Goal: Task Accomplishment & Management: Complete application form

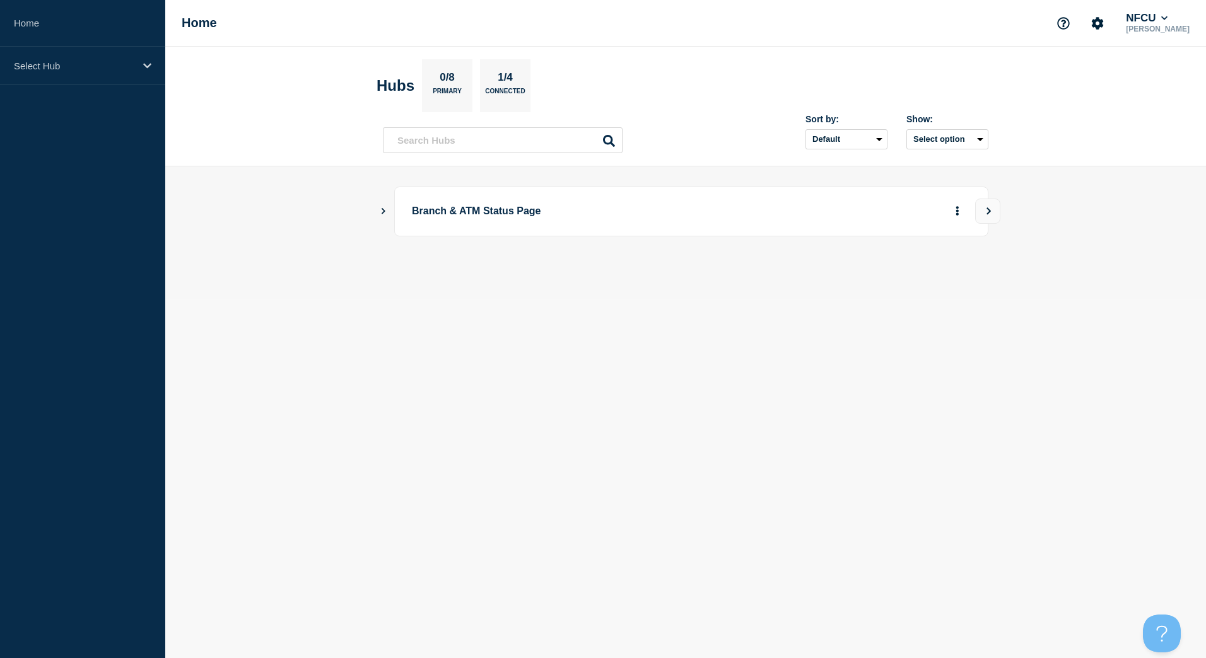
click at [380, 209] on icon "Show Connected Hubs" at bounding box center [383, 210] width 8 height 6
click at [923, 279] on button "See overview" at bounding box center [913, 274] width 67 height 25
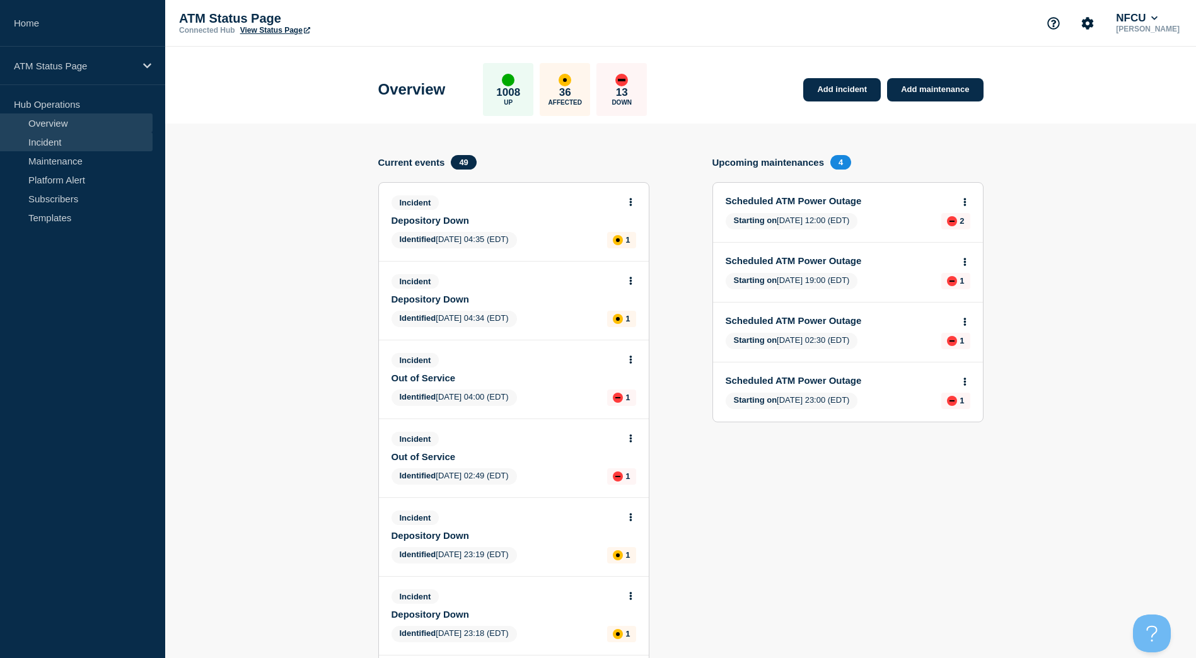
click at [66, 137] on link "Incident" at bounding box center [76, 141] width 153 height 19
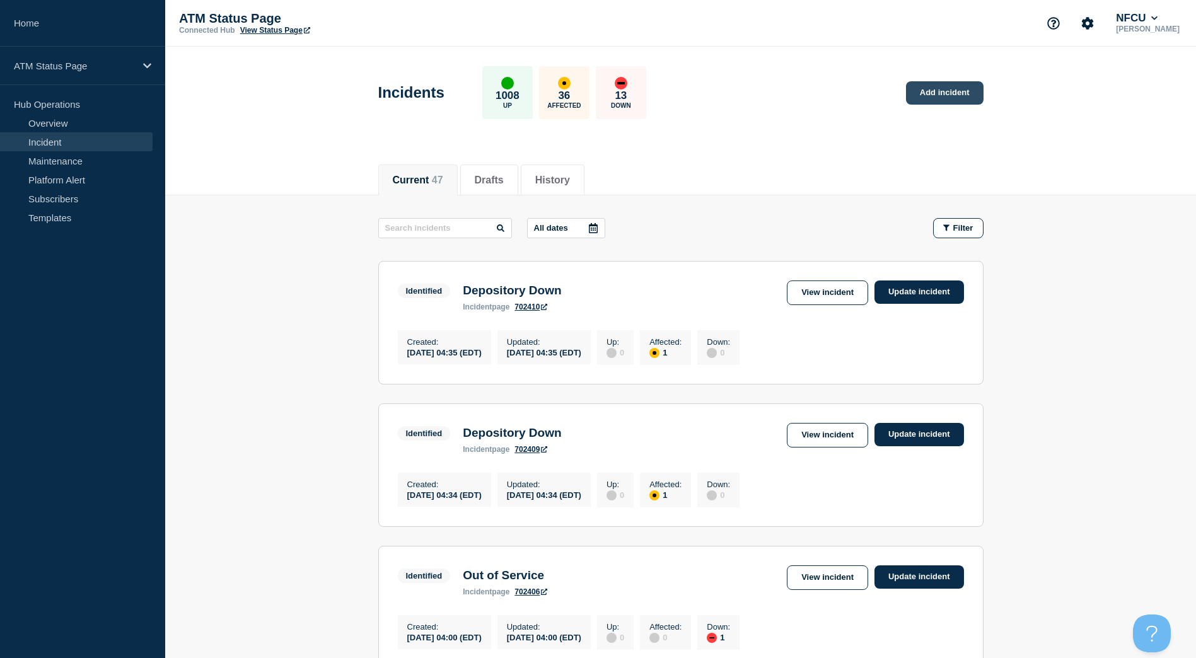
click at [941, 91] on link "Add incident" at bounding box center [945, 92] width 78 height 23
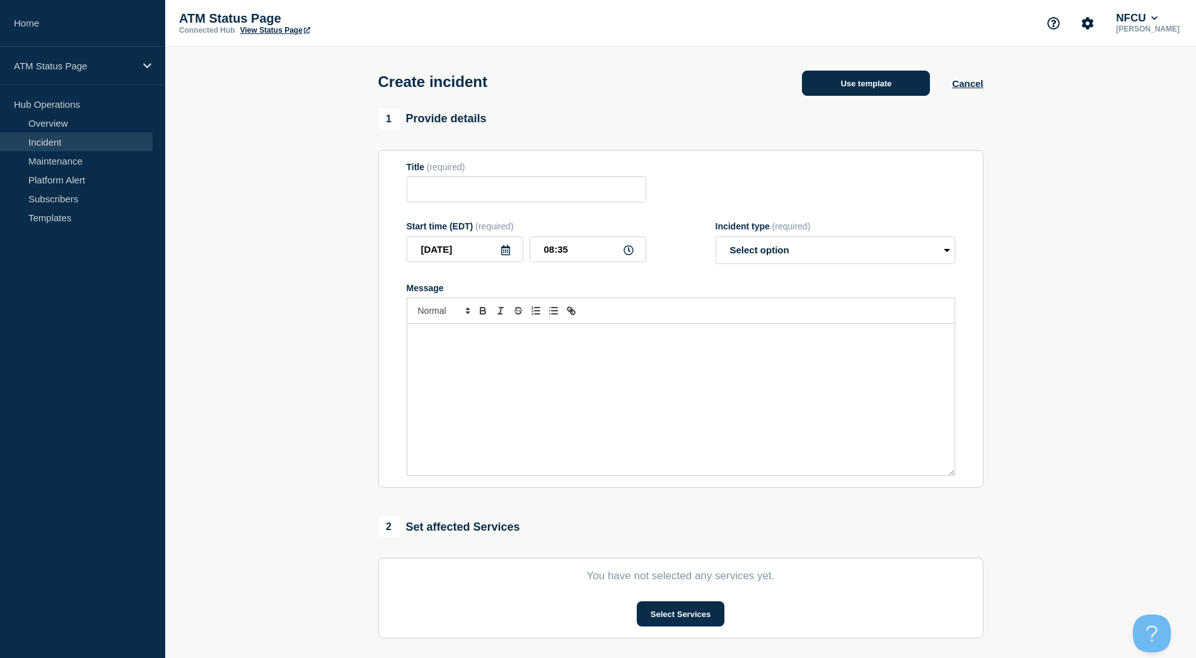
click at [877, 90] on button "Use template" at bounding box center [866, 83] width 128 height 25
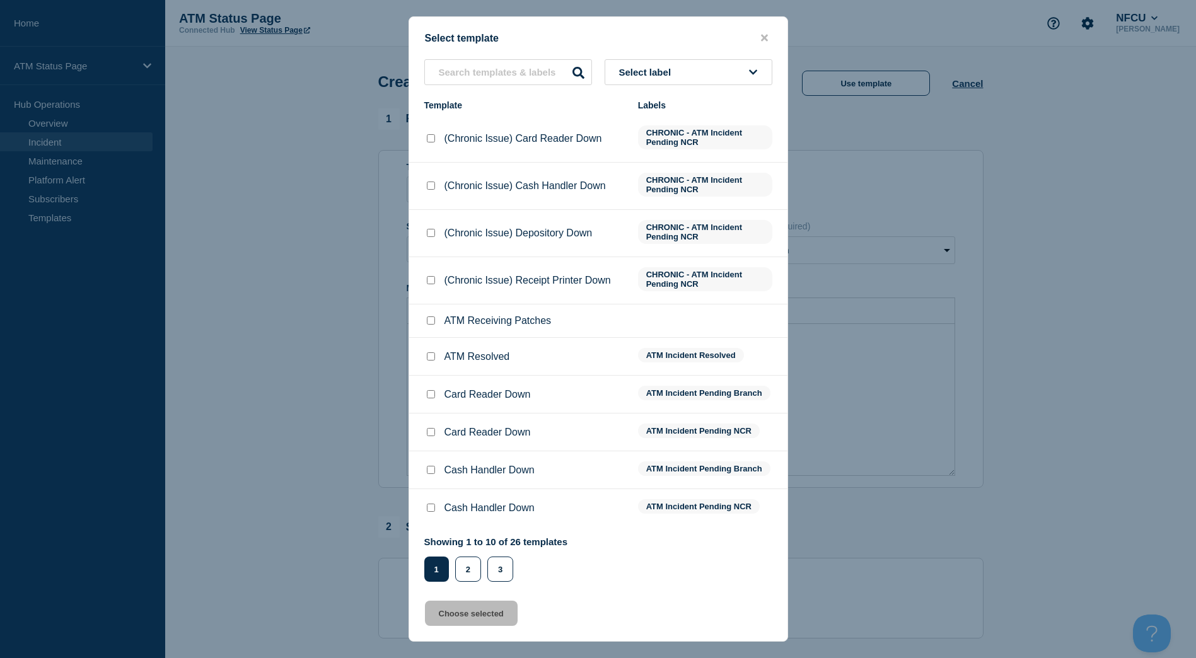
click at [726, 74] on button "Select label" at bounding box center [689, 72] width 168 height 26
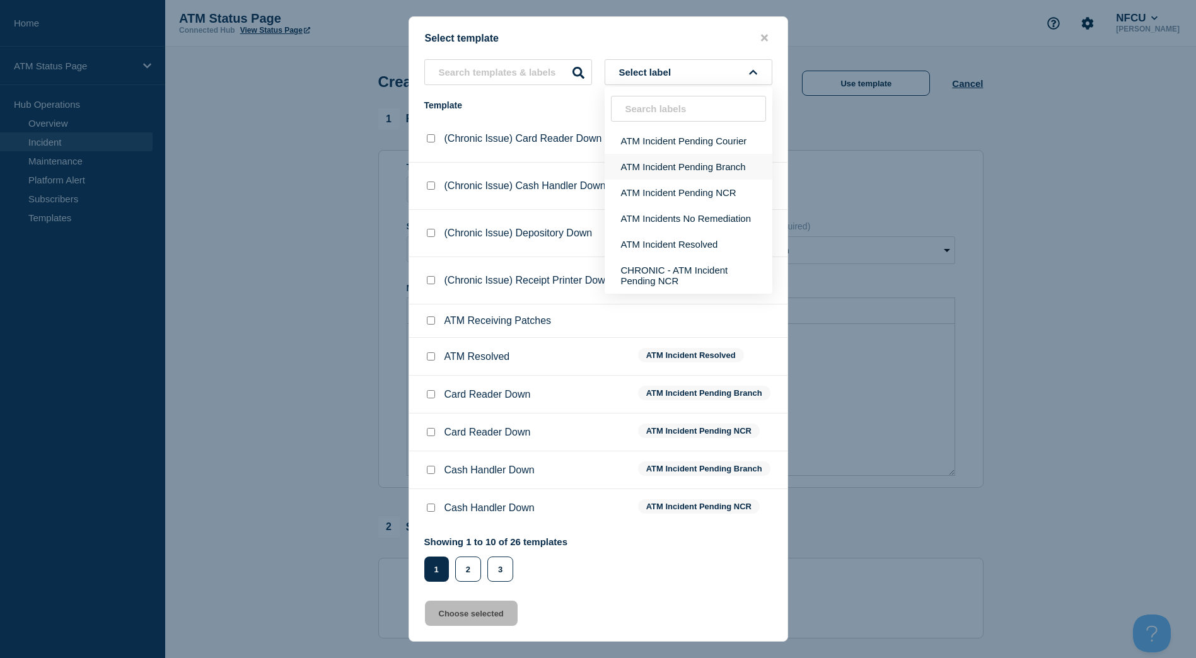
click at [670, 164] on button "ATM Incident Pending Branch" at bounding box center [689, 167] width 168 height 26
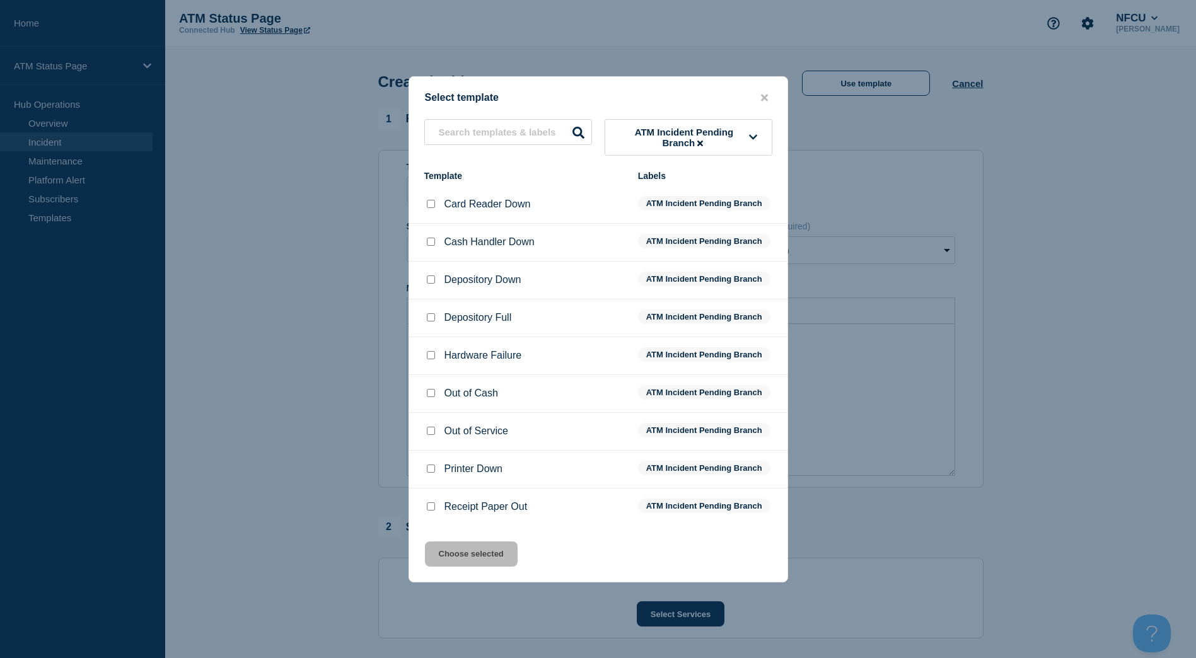
click at [430, 284] on input "Depository Down checkbox" at bounding box center [431, 280] width 8 height 8
checkbox input "true"
click at [479, 549] on button "Choose selected" at bounding box center [471, 554] width 93 height 25
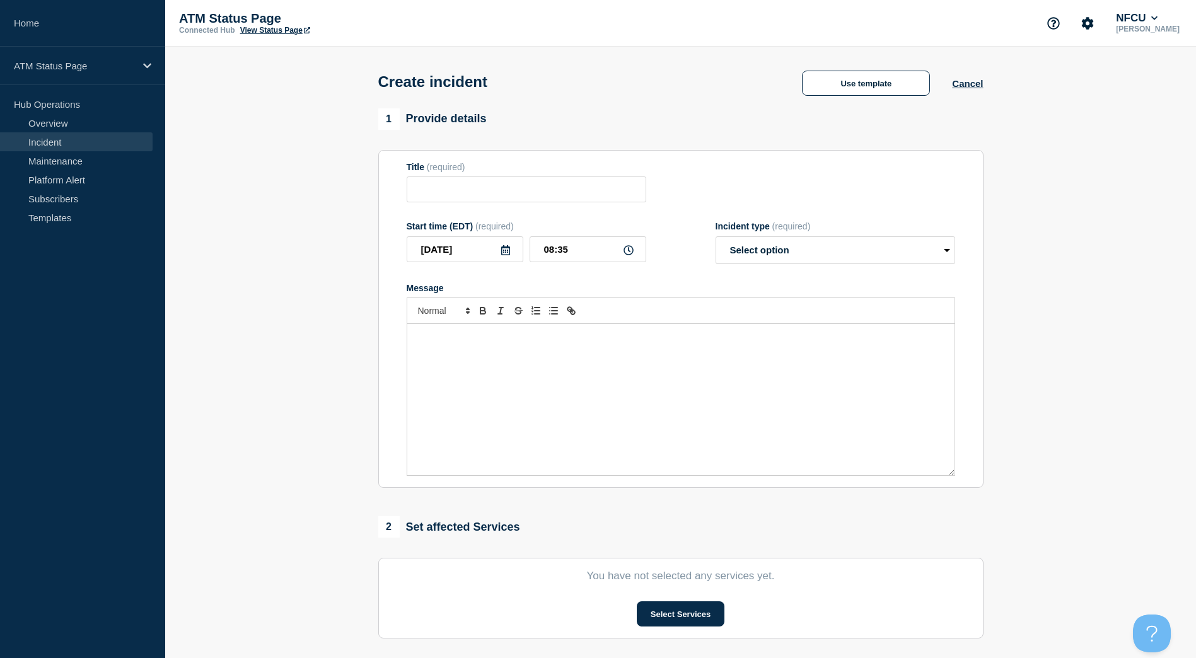
type input "Depository Down"
select select "identified"
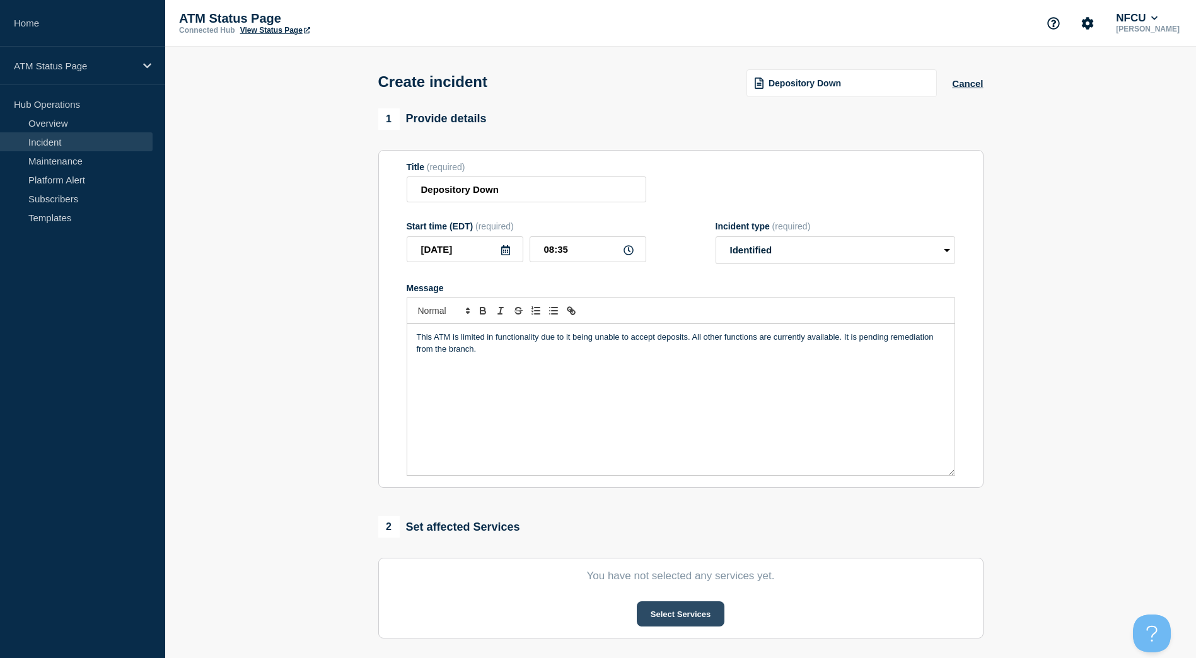
click at [664, 613] on button "Select Services" at bounding box center [681, 614] width 88 height 25
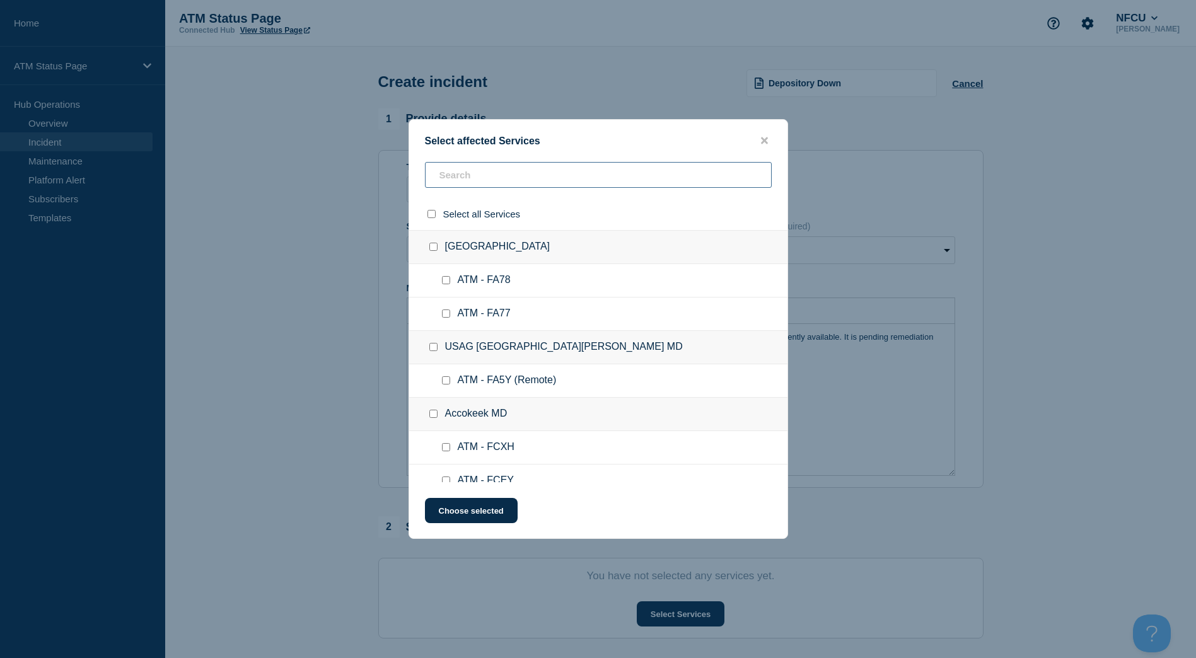
click at [491, 177] on input "text" at bounding box center [598, 175] width 347 height 26
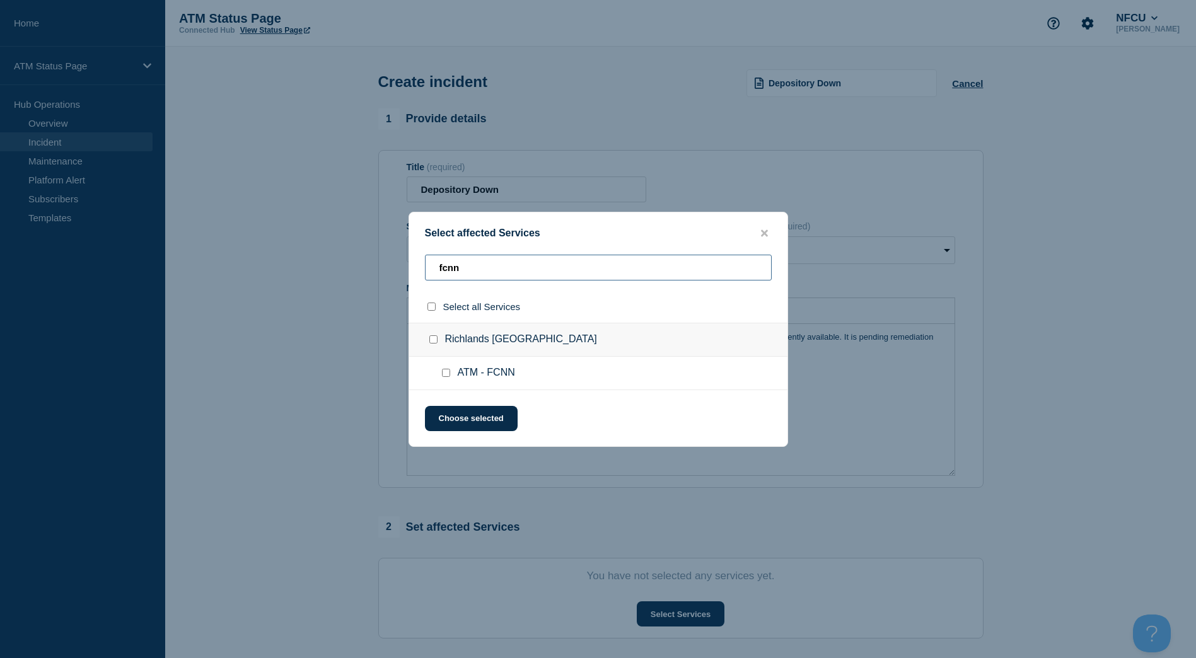
type input "fcnn"
click at [434, 341] on input "Richlands NC checkbox" at bounding box center [433, 339] width 8 height 8
checkbox input "true"
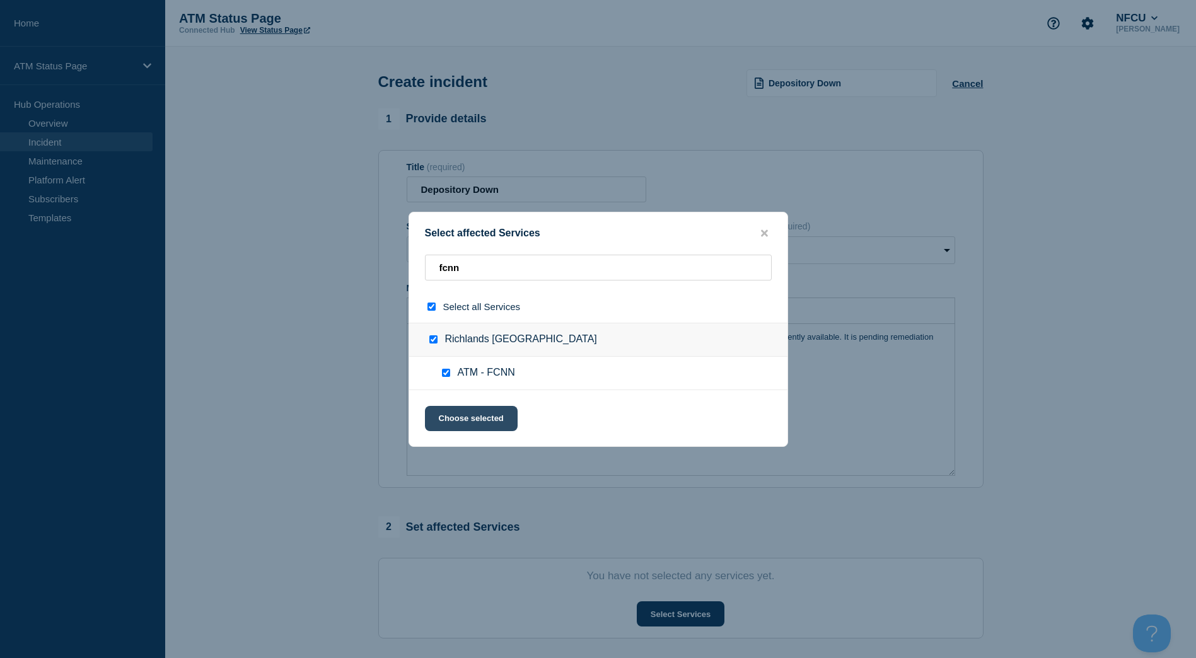
click at [464, 418] on button "Choose selected" at bounding box center [471, 418] width 93 height 25
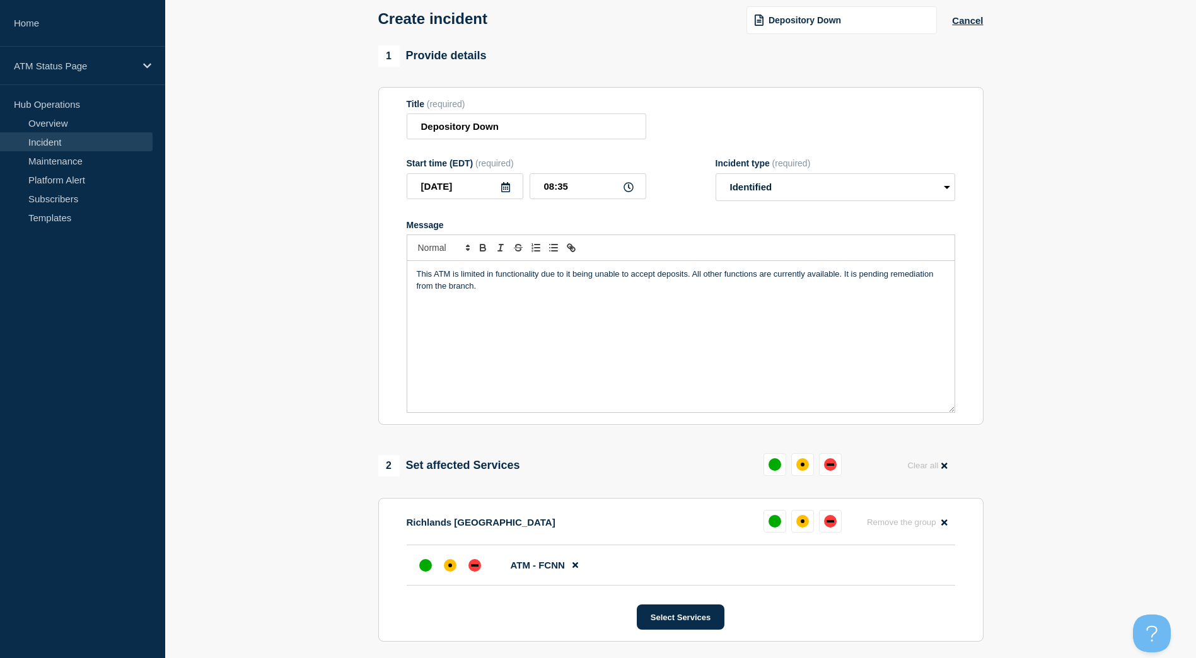
scroll to position [126, 0]
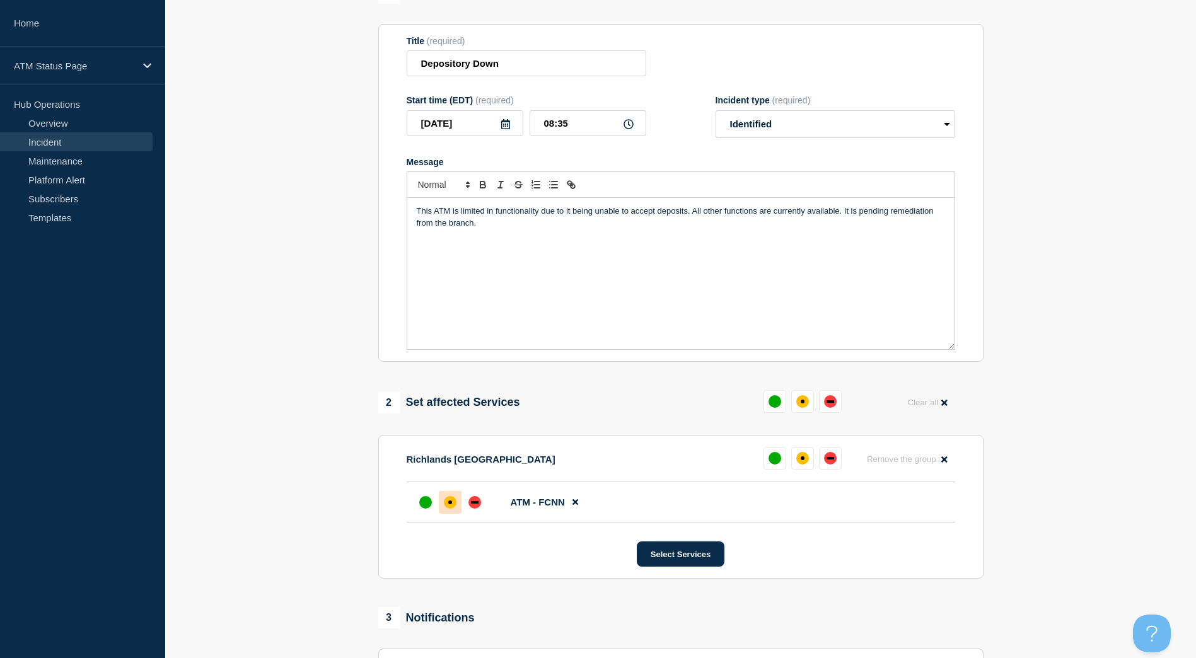
click at [453, 506] on div "affected" at bounding box center [450, 502] width 13 height 13
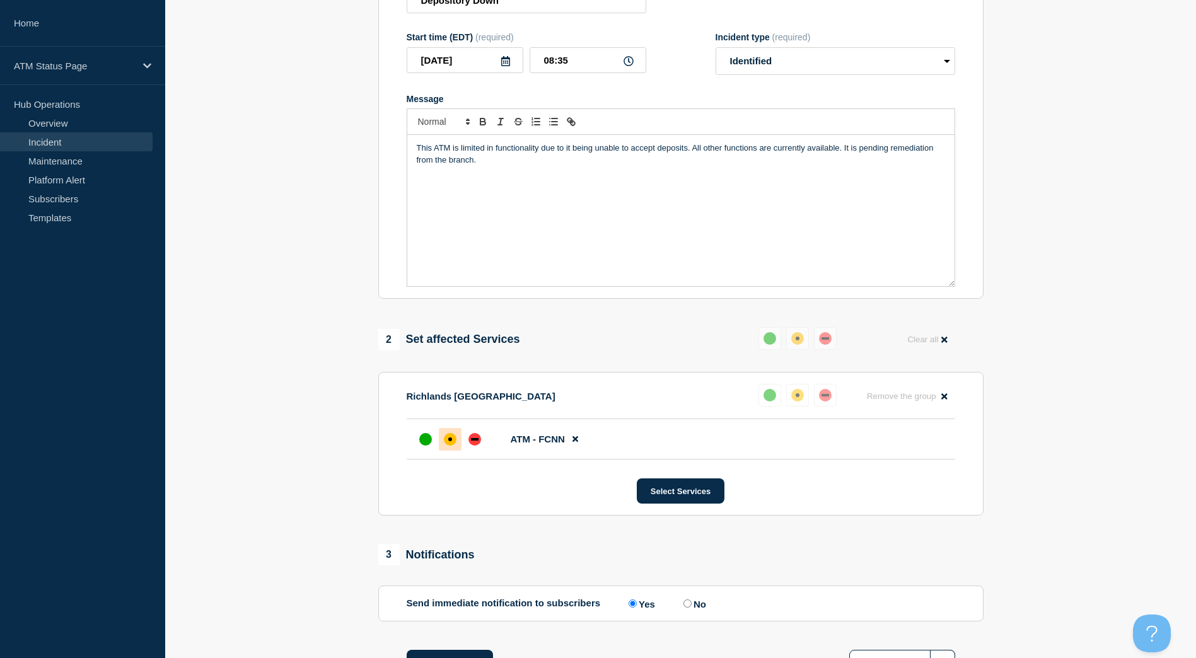
scroll to position [252, 0]
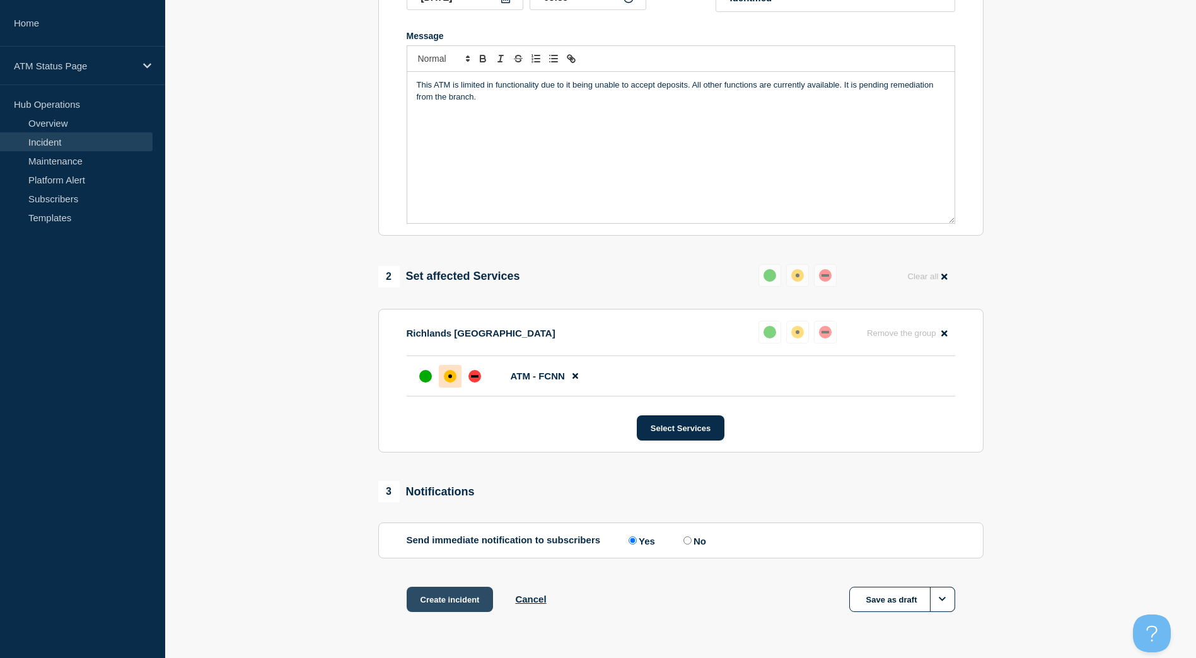
click at [449, 606] on button "Create incident" at bounding box center [450, 599] width 87 height 25
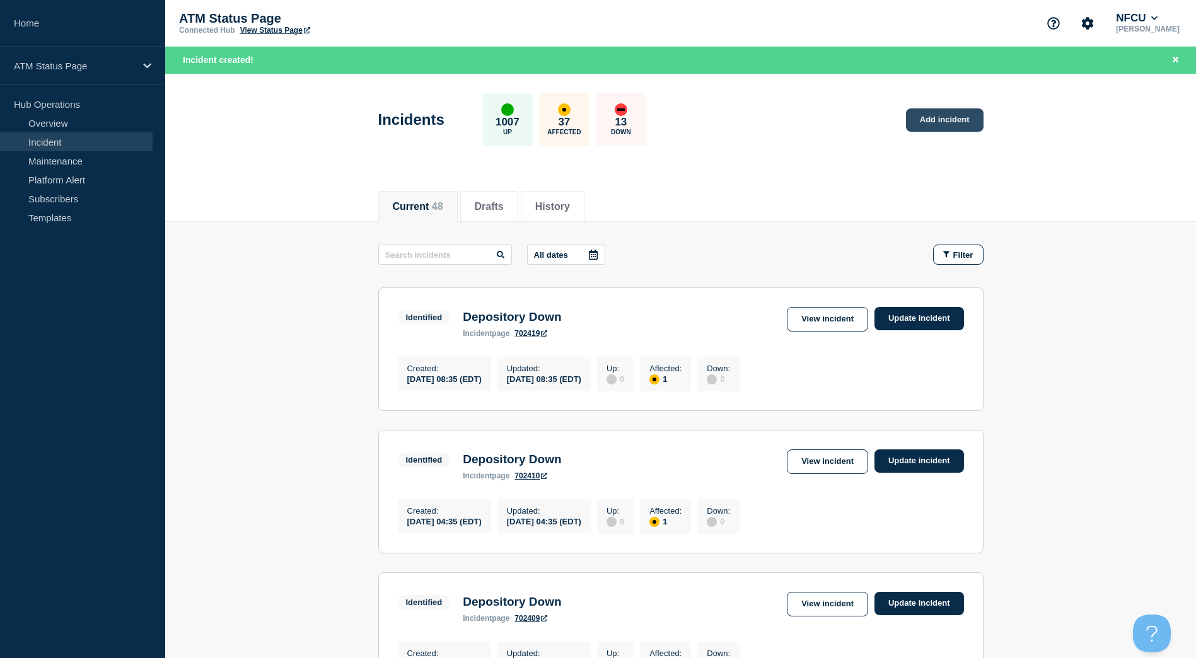
click at [943, 125] on link "Add incident" at bounding box center [945, 119] width 78 height 23
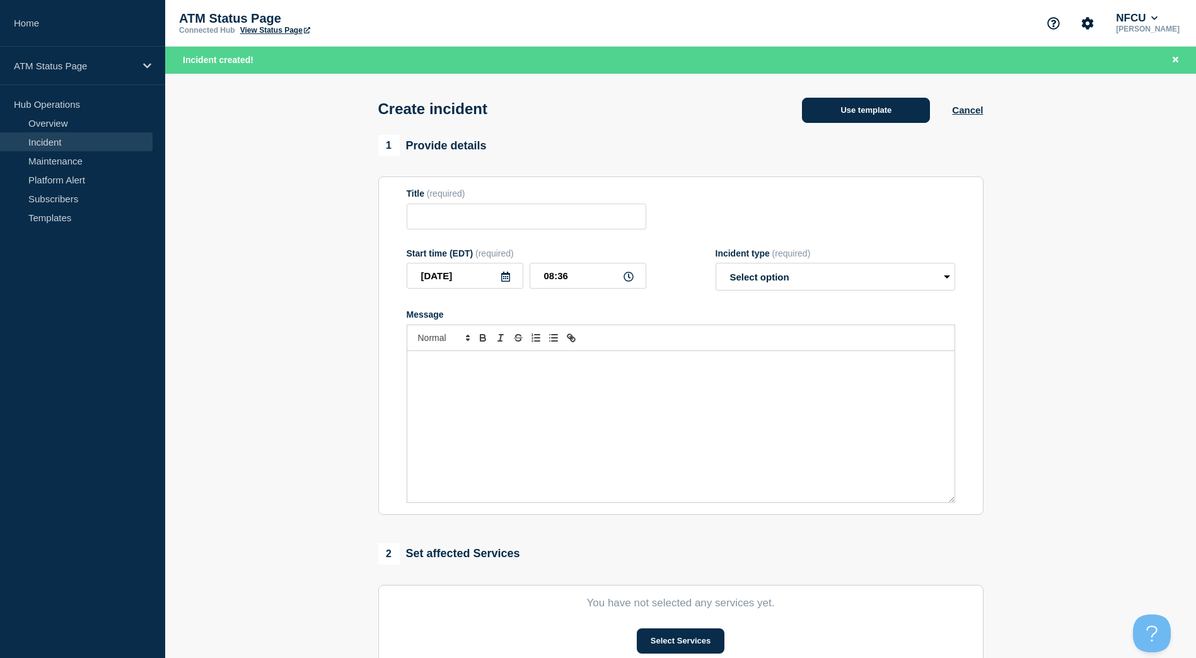
click at [830, 110] on button "Use template" at bounding box center [866, 110] width 128 height 25
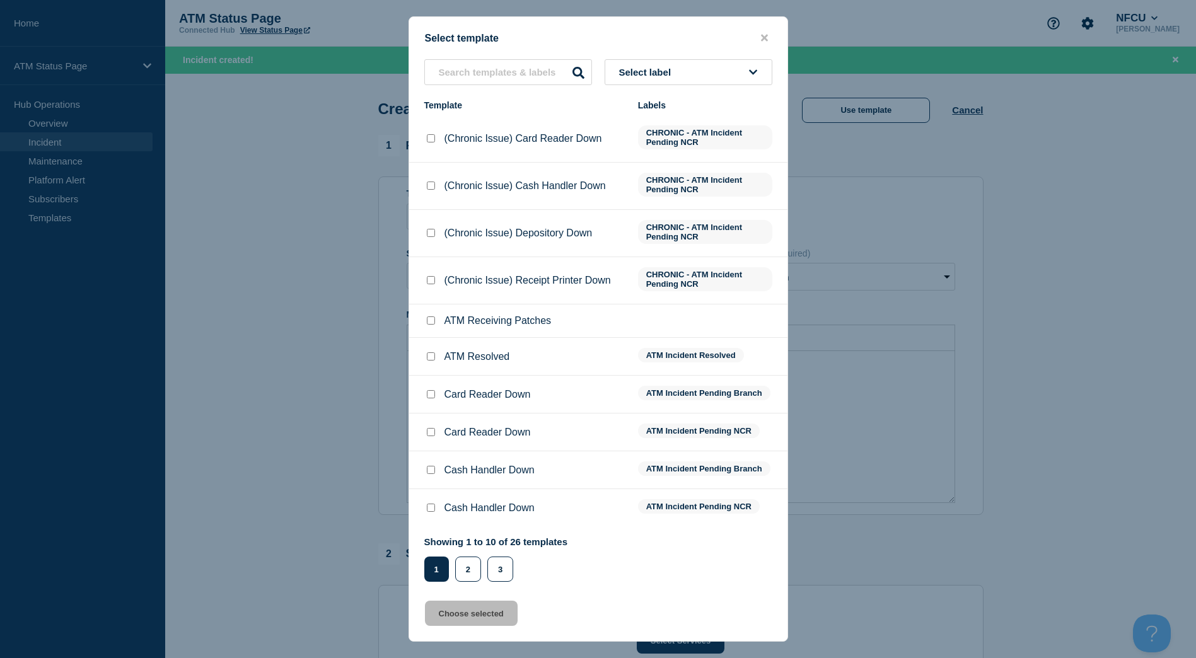
click at [745, 69] on button "Select label" at bounding box center [689, 72] width 168 height 26
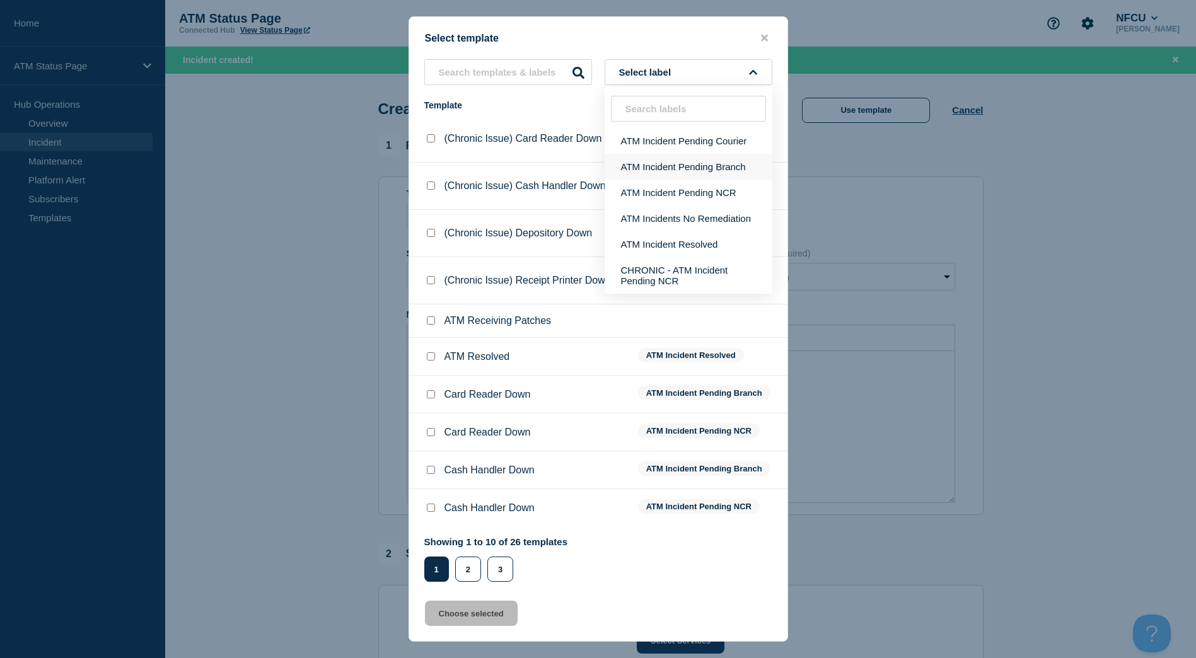
click at [720, 166] on button "ATM Incident Pending Branch" at bounding box center [689, 167] width 168 height 26
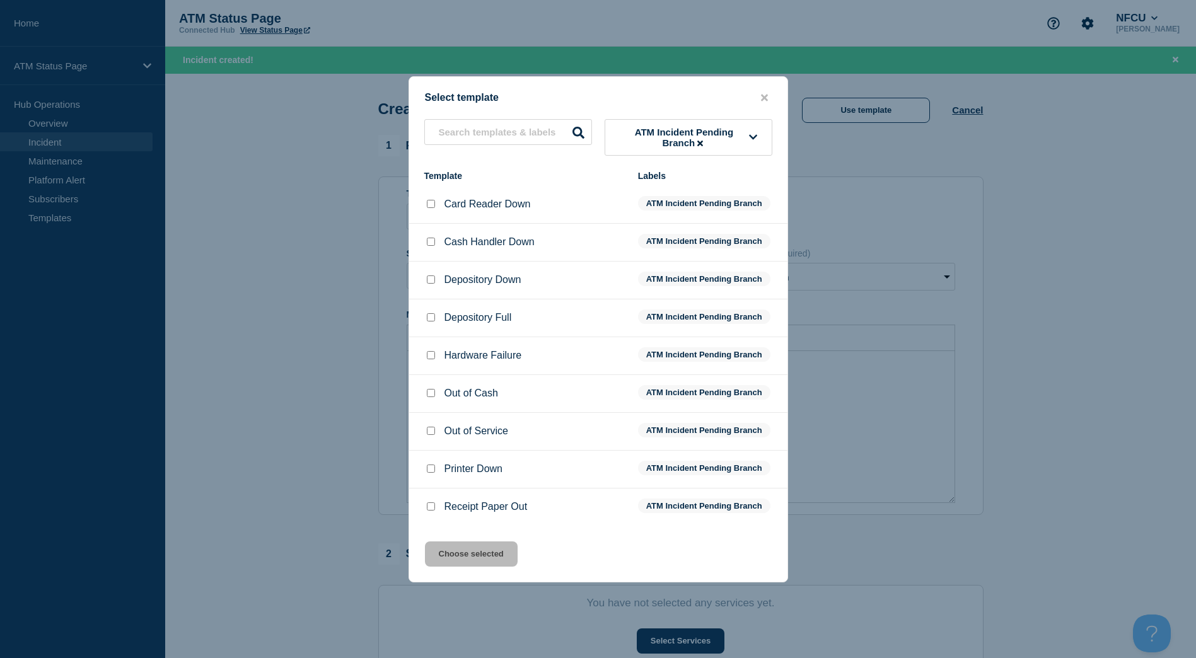
click at [425, 281] on div at bounding box center [430, 280] width 13 height 13
click at [429, 283] on input "Depository Down checkbox" at bounding box center [431, 280] width 8 height 8
checkbox input "true"
click at [458, 548] on button "Choose selected" at bounding box center [471, 554] width 93 height 25
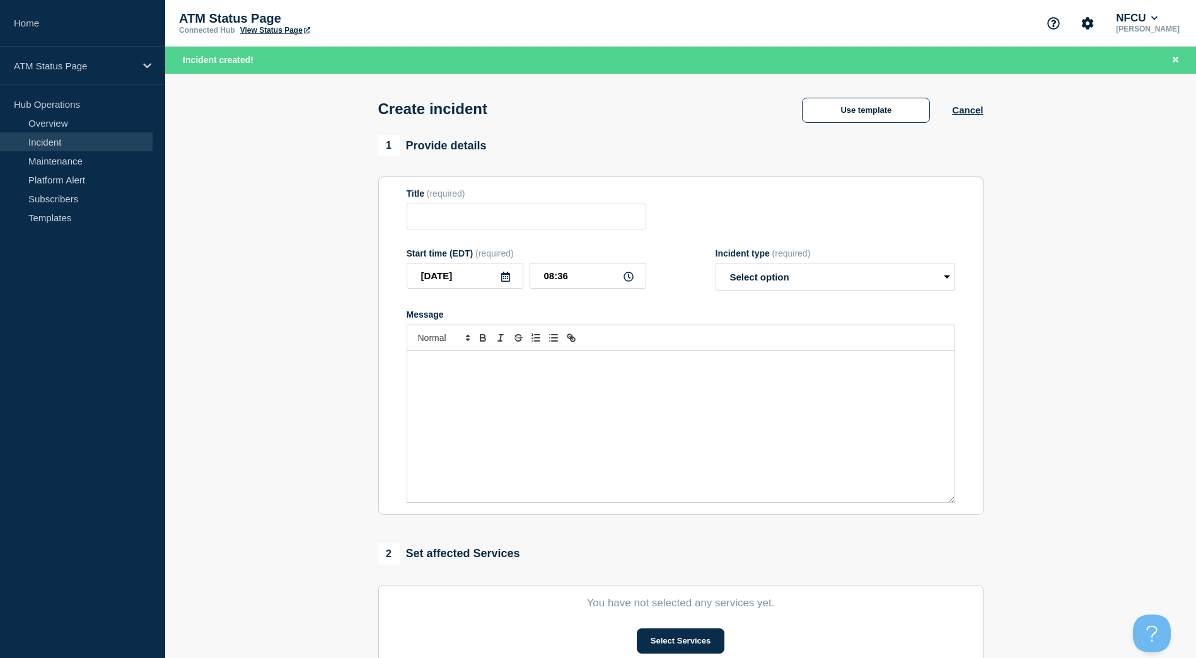
type input "Depository Down"
select select "identified"
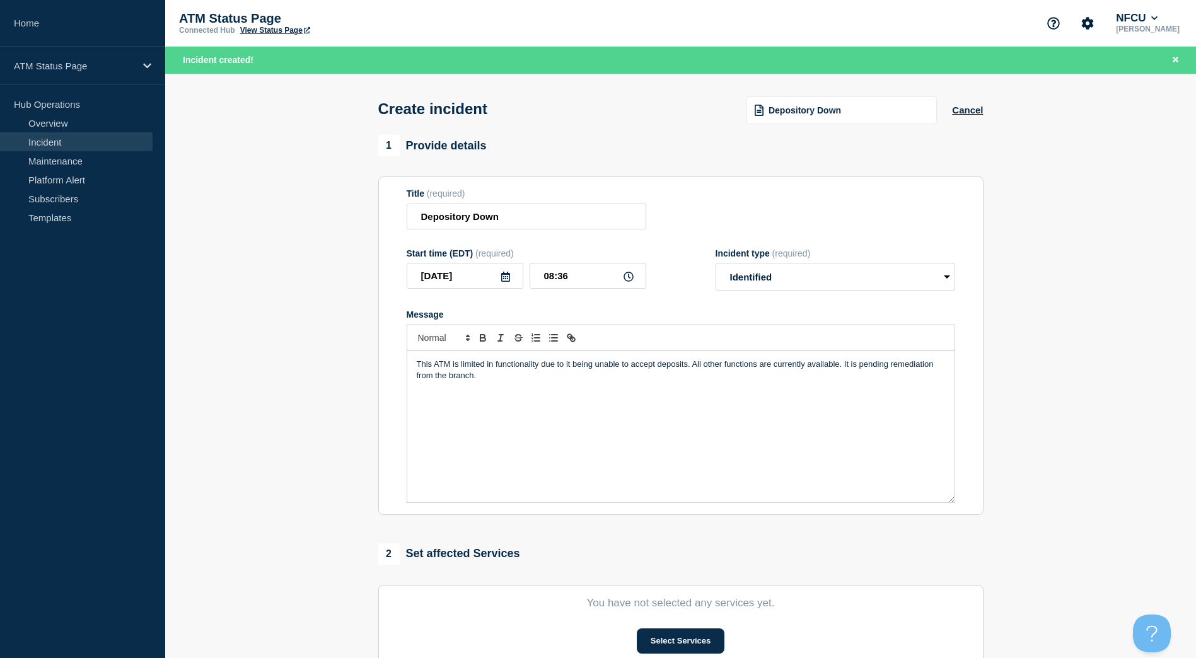
scroll to position [126, 0]
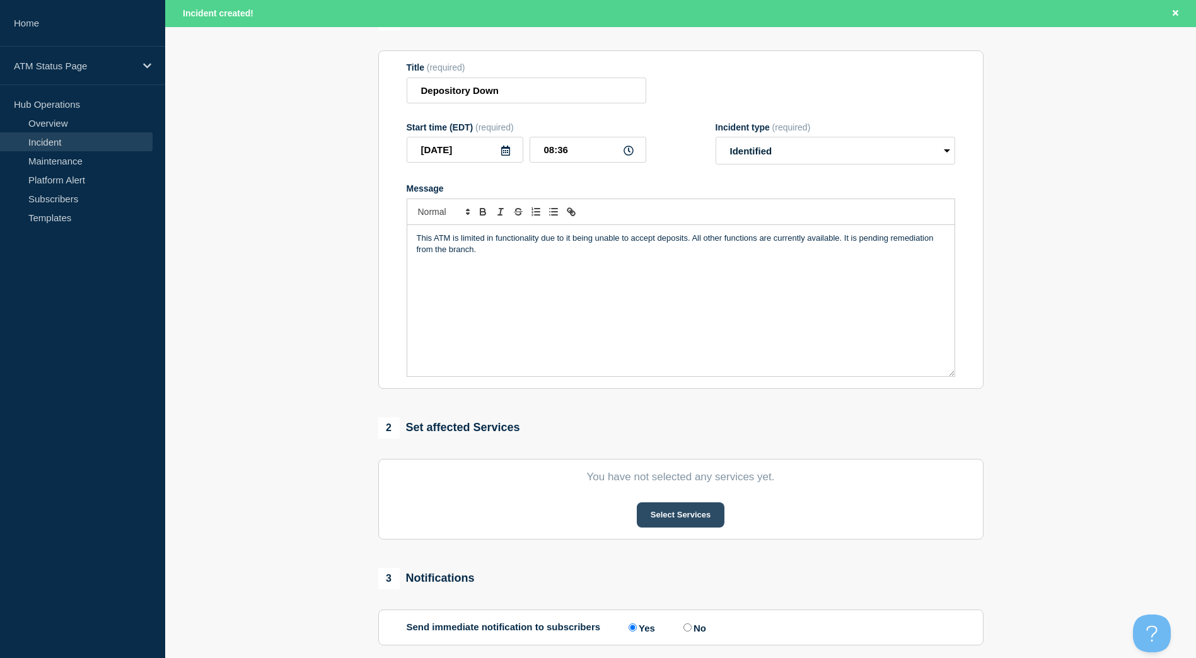
click at [672, 520] on button "Select Services" at bounding box center [681, 515] width 88 height 25
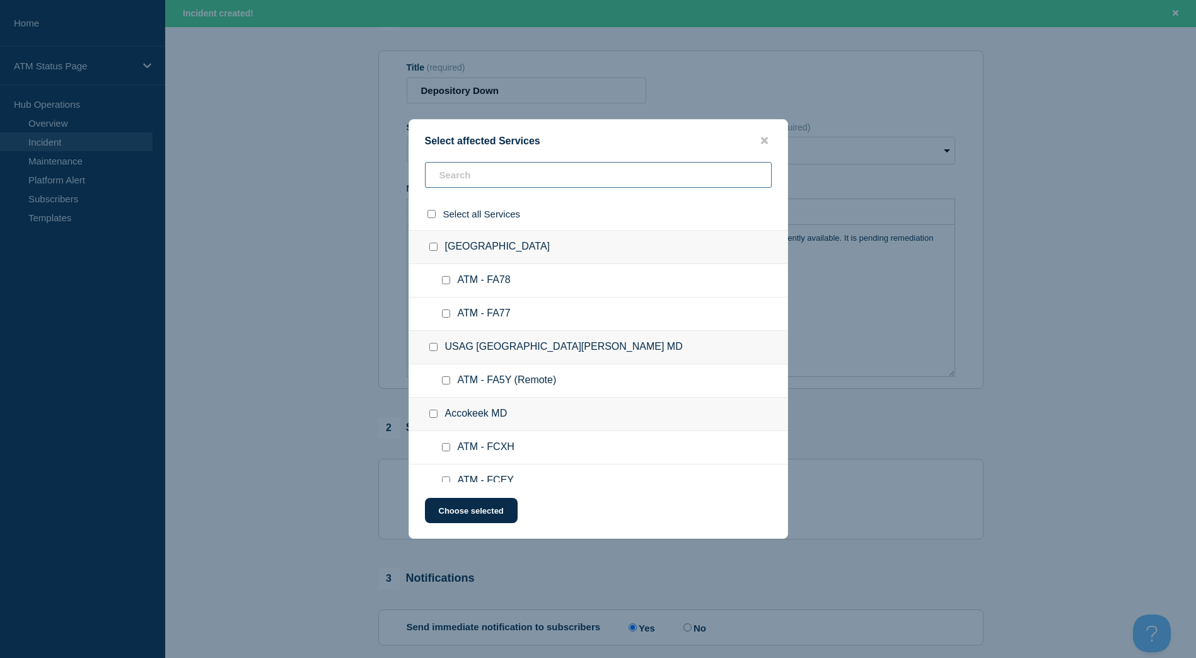
click at [495, 178] on input "text" at bounding box center [598, 175] width 347 height 26
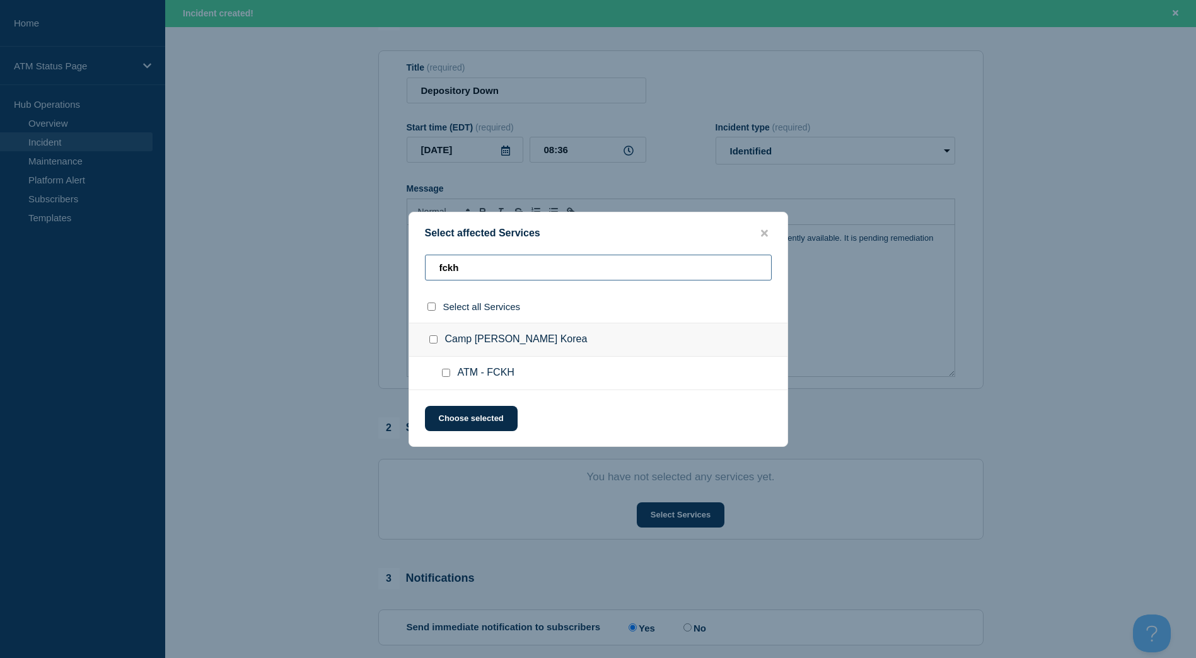
type input "fckh"
click at [433, 343] on input "Camp Humphreys Korea checkbox" at bounding box center [433, 339] width 8 height 8
checkbox input "true"
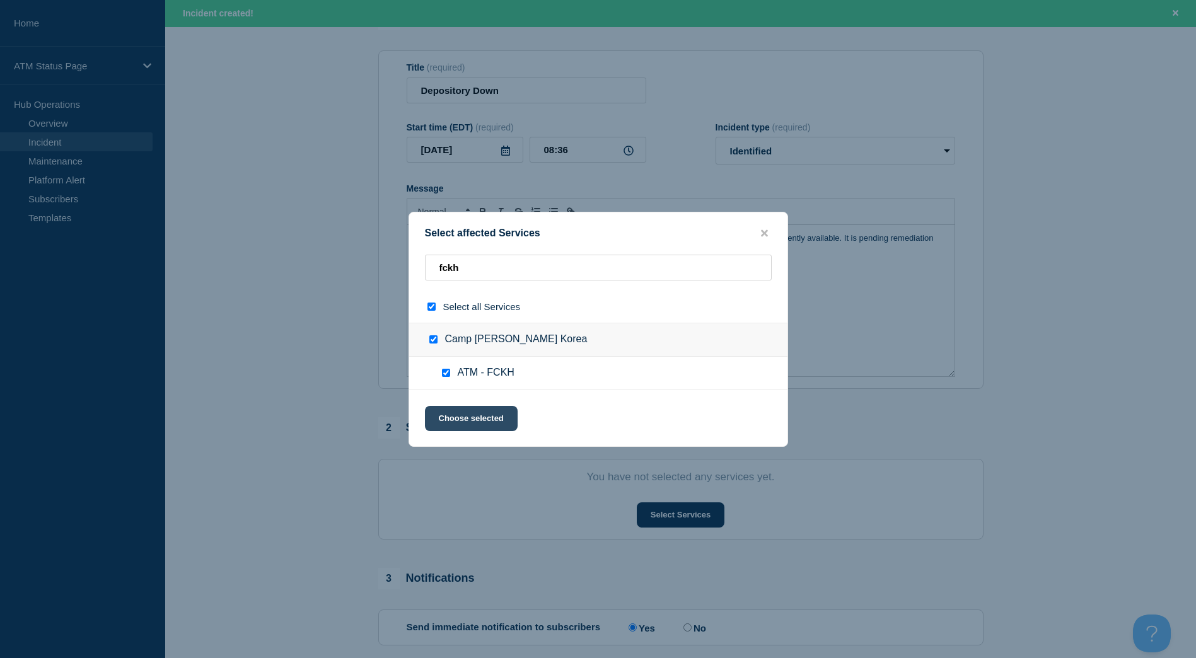
click at [469, 418] on button "Choose selected" at bounding box center [471, 418] width 93 height 25
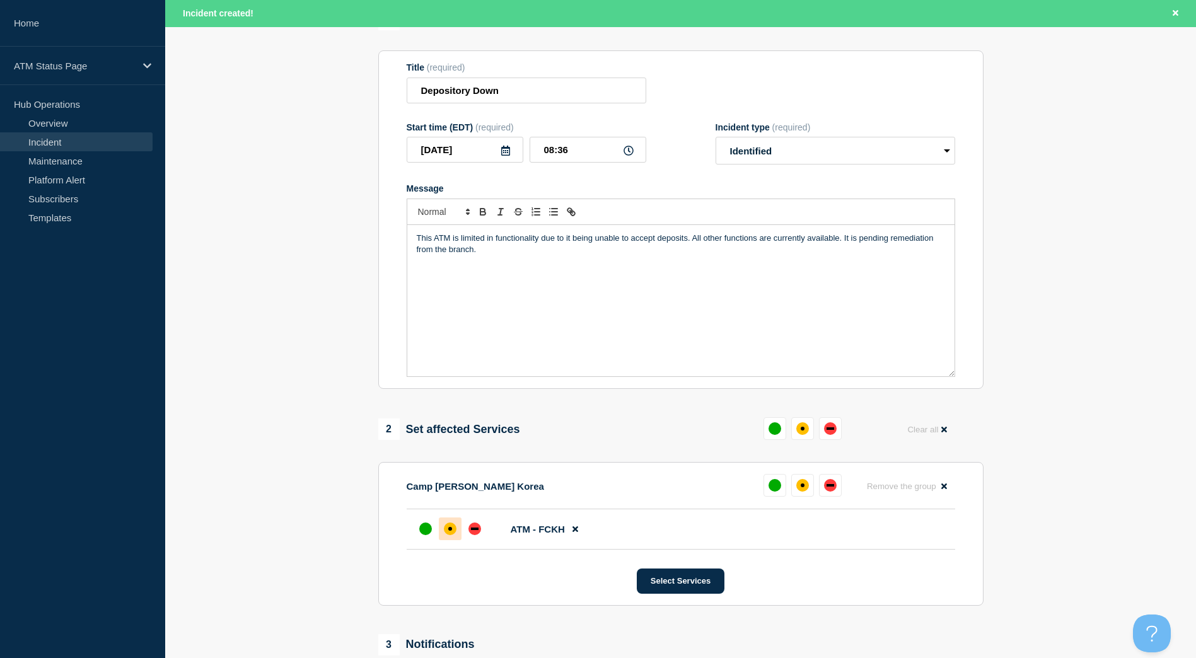
click at [441, 540] on div at bounding box center [450, 529] width 23 height 23
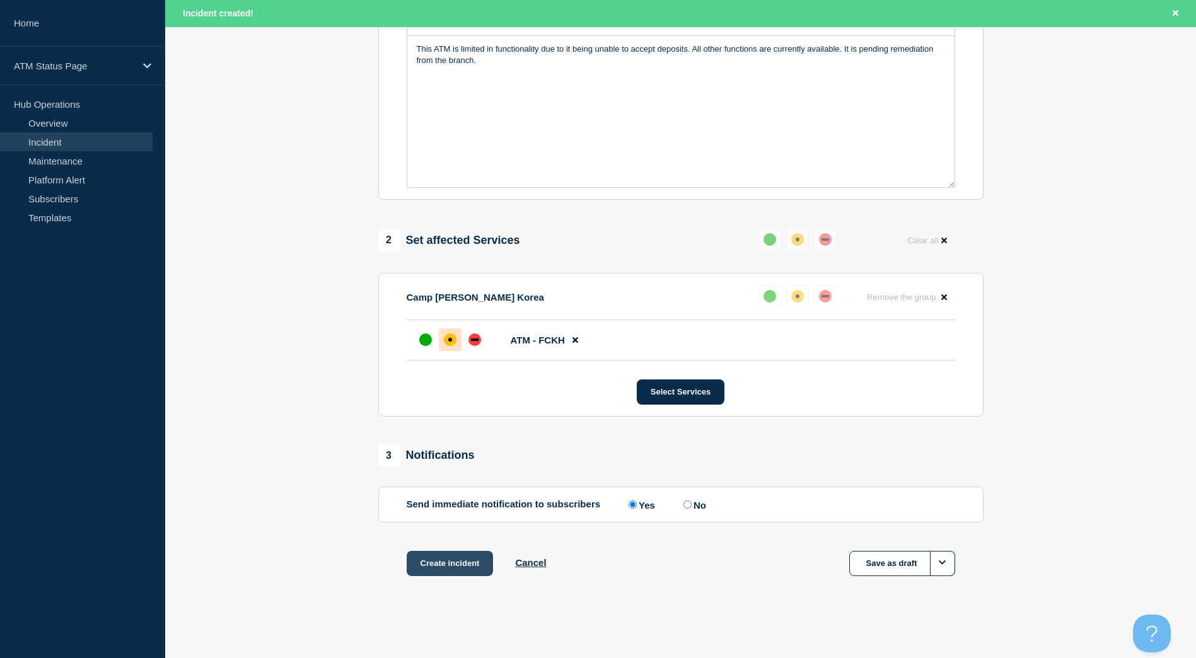
click at [462, 561] on button "Create incident" at bounding box center [450, 563] width 87 height 25
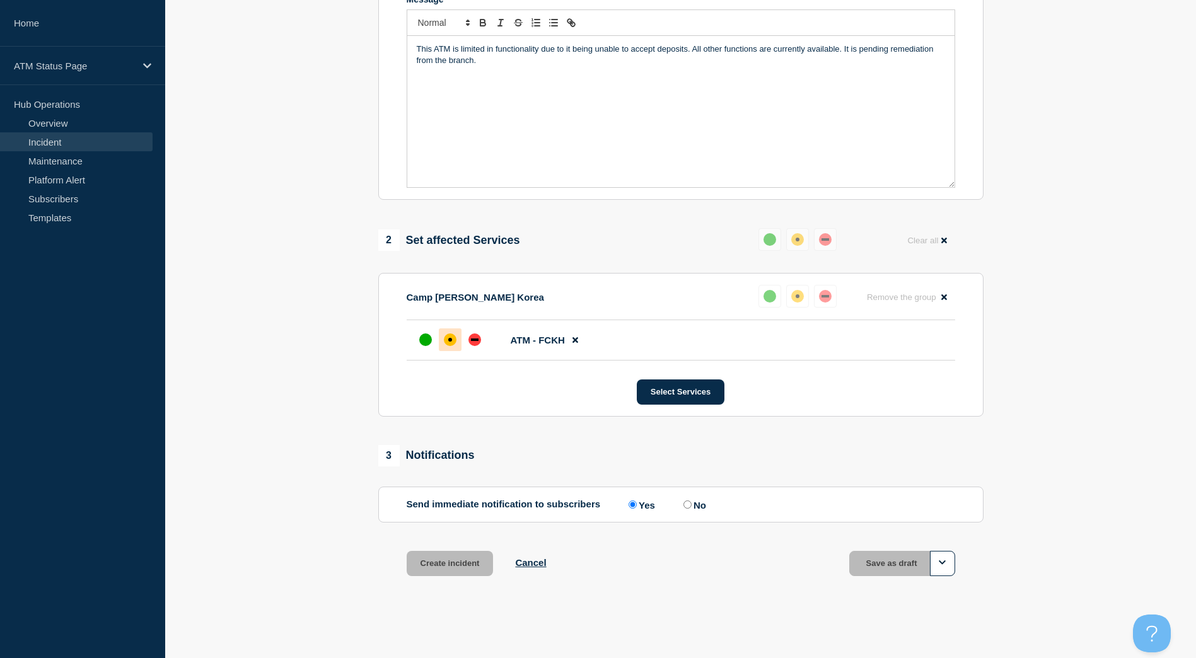
scroll to position [291, 0]
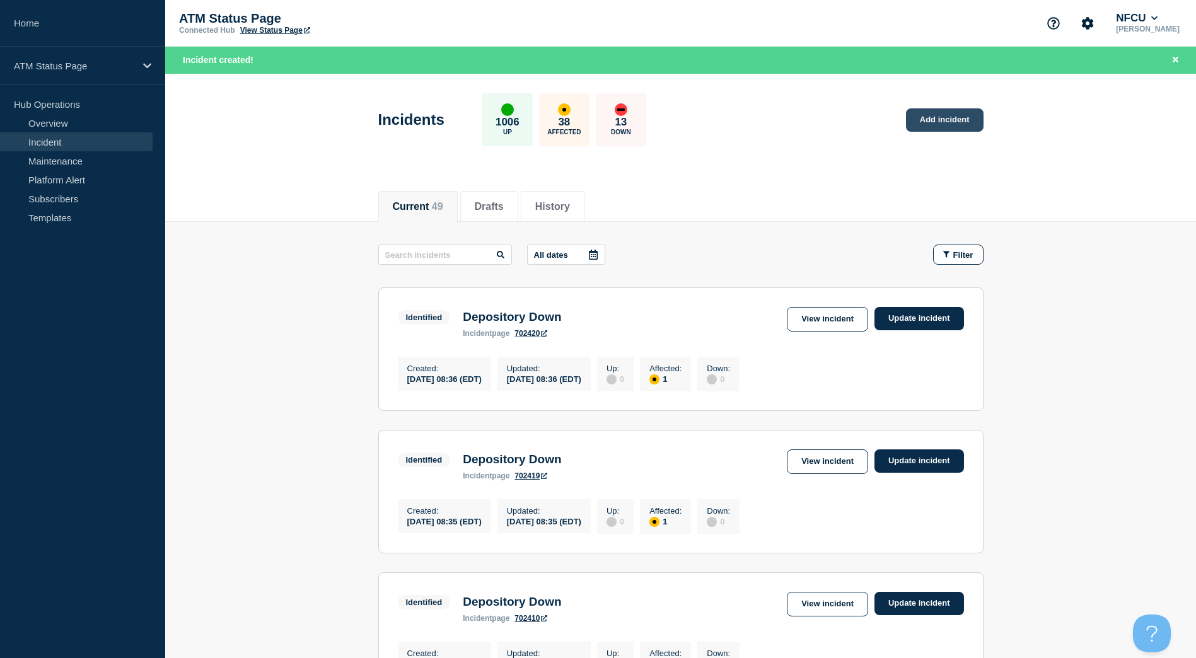
click at [943, 117] on link "Add incident" at bounding box center [945, 119] width 78 height 23
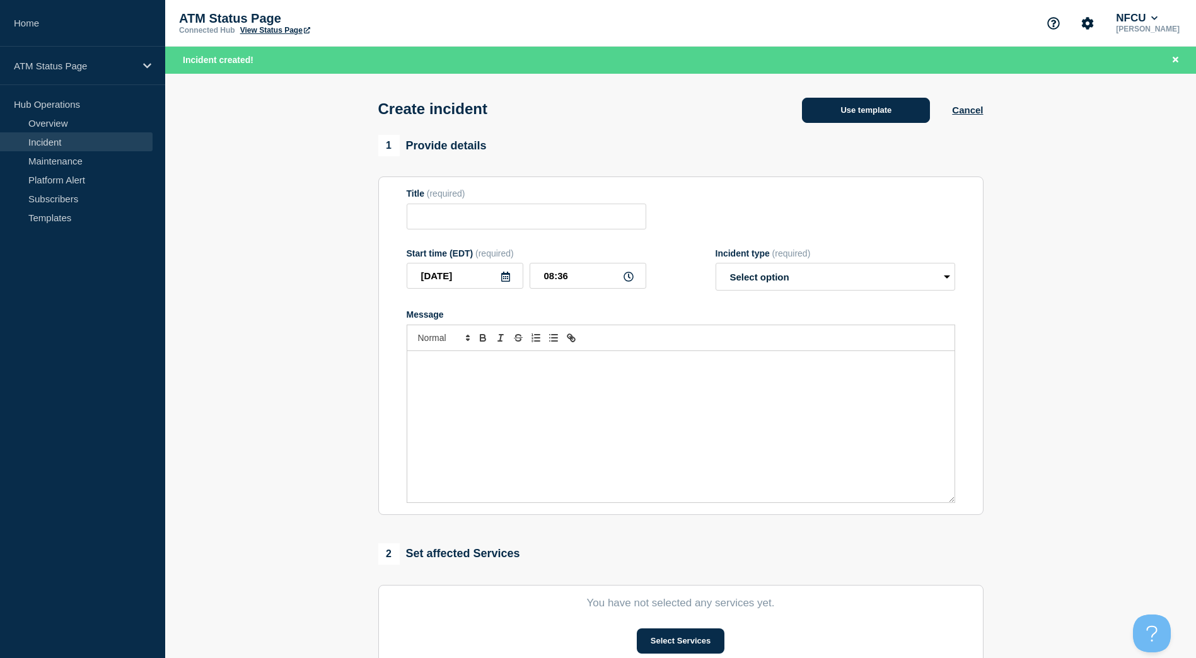
click at [851, 117] on button "Use template" at bounding box center [866, 110] width 128 height 25
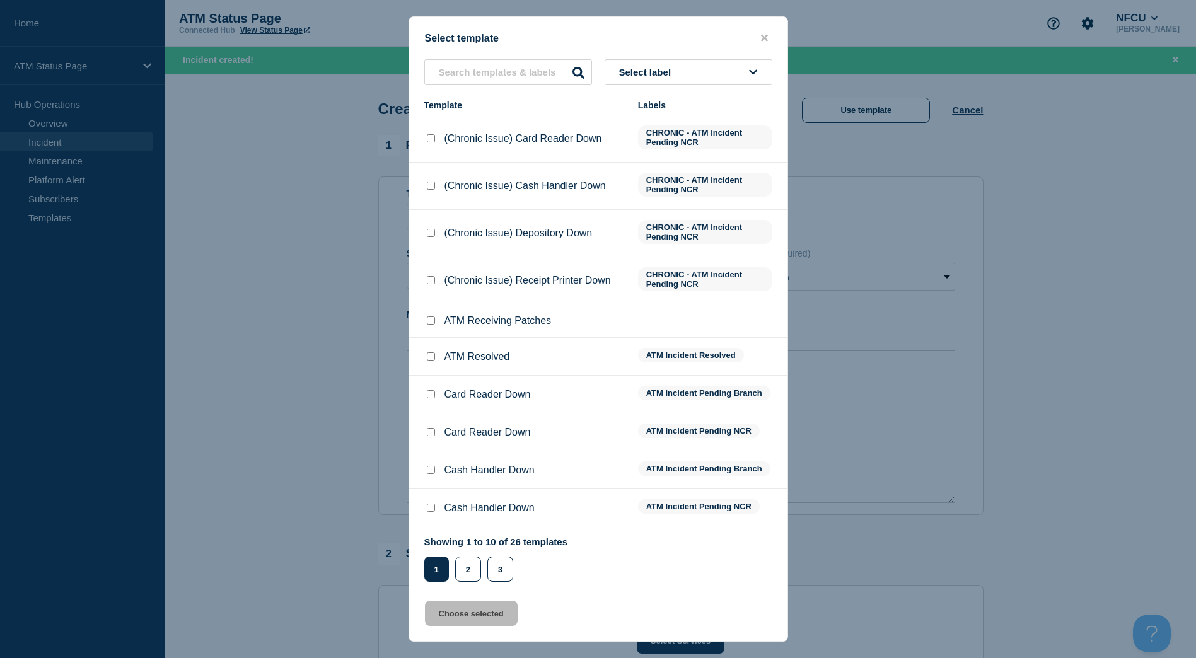
click at [712, 82] on button "Select label" at bounding box center [689, 72] width 168 height 26
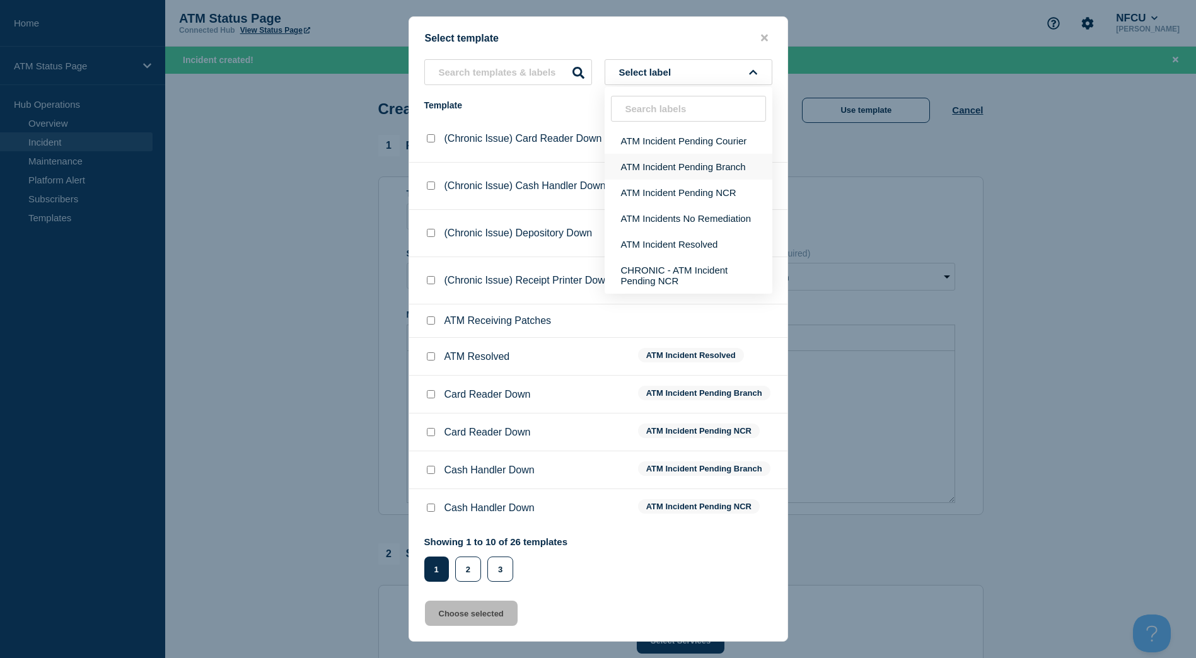
click at [677, 171] on button "ATM Incident Pending Branch" at bounding box center [689, 167] width 168 height 26
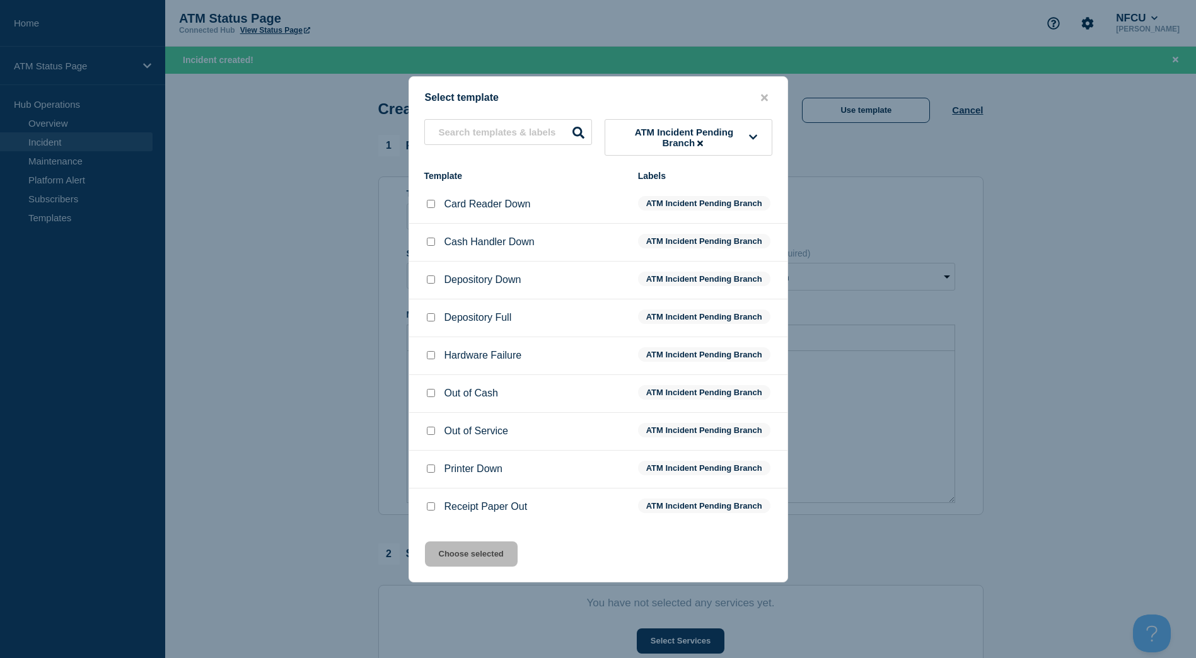
click at [433, 279] on input "Depository Down checkbox" at bounding box center [431, 280] width 8 height 8
checkbox input "true"
click at [475, 549] on button "Choose selected" at bounding box center [471, 554] width 93 height 25
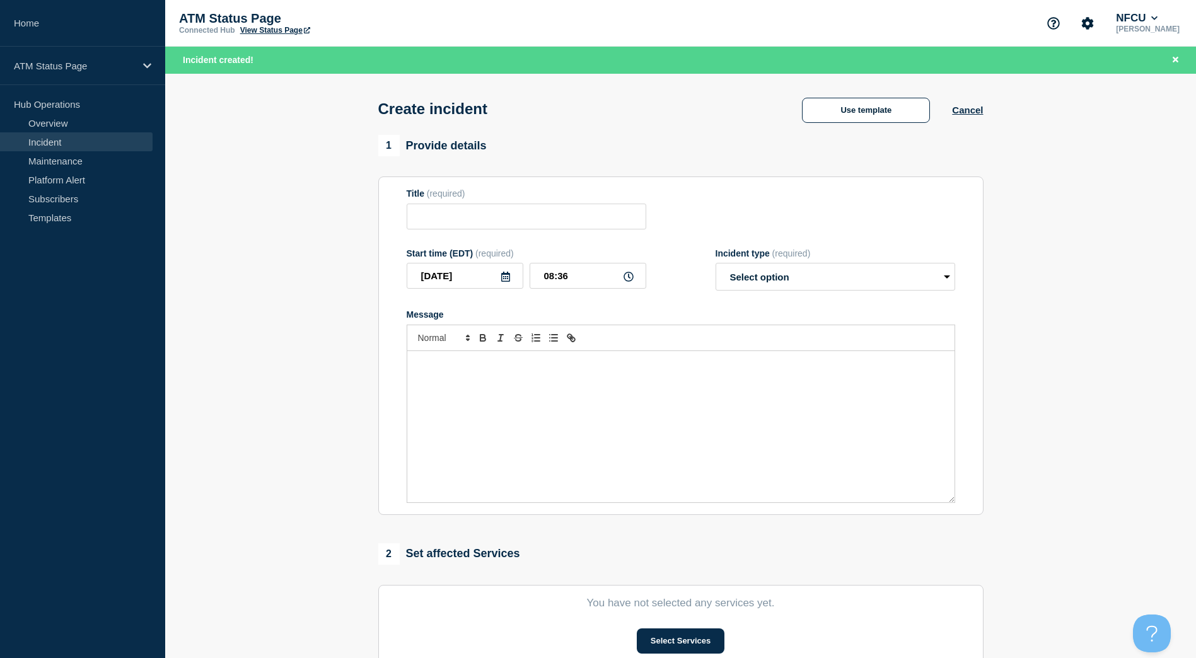
type input "Depository Down"
select select "identified"
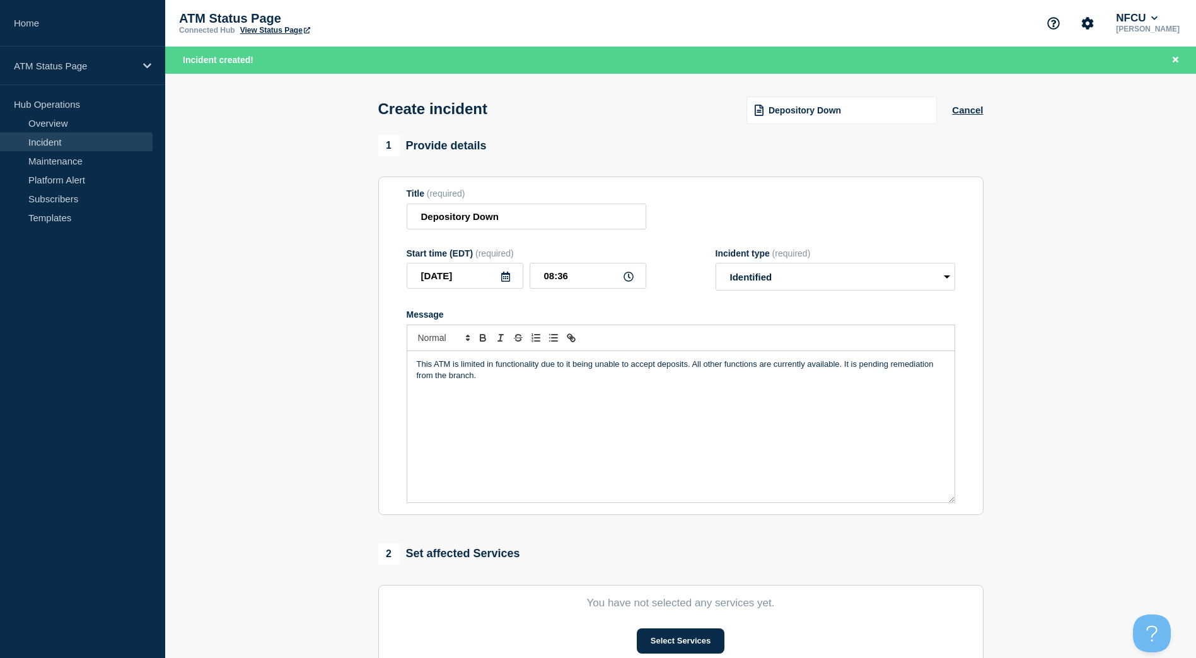
scroll to position [126, 0]
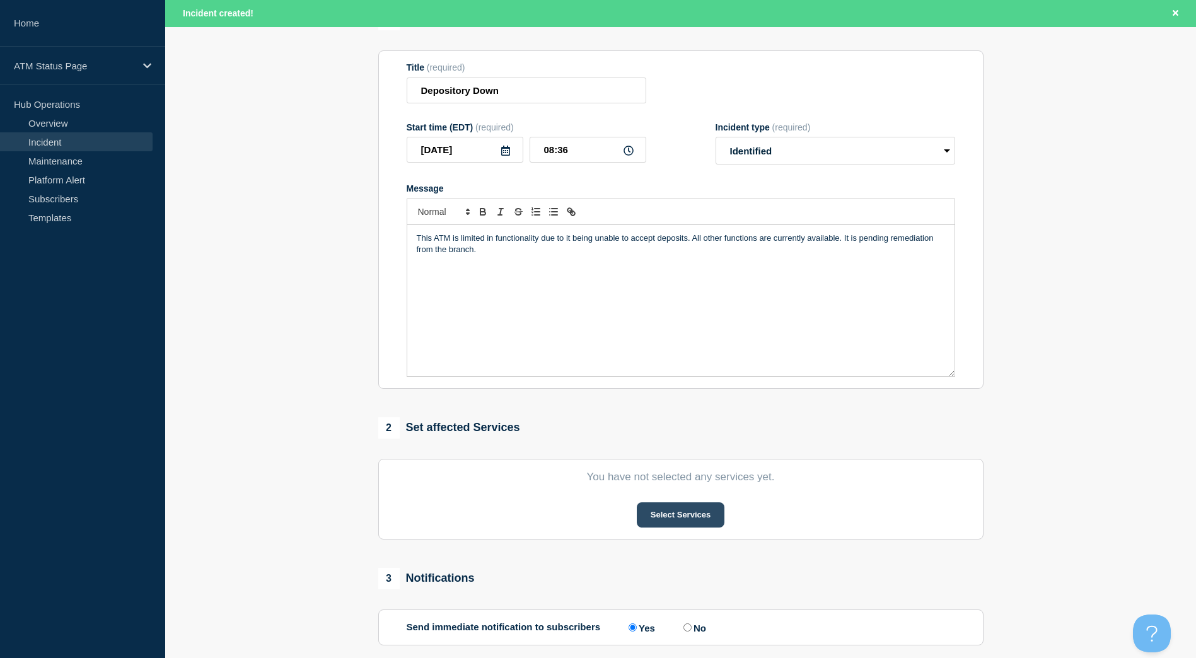
click at [678, 520] on button "Select Services" at bounding box center [681, 515] width 88 height 25
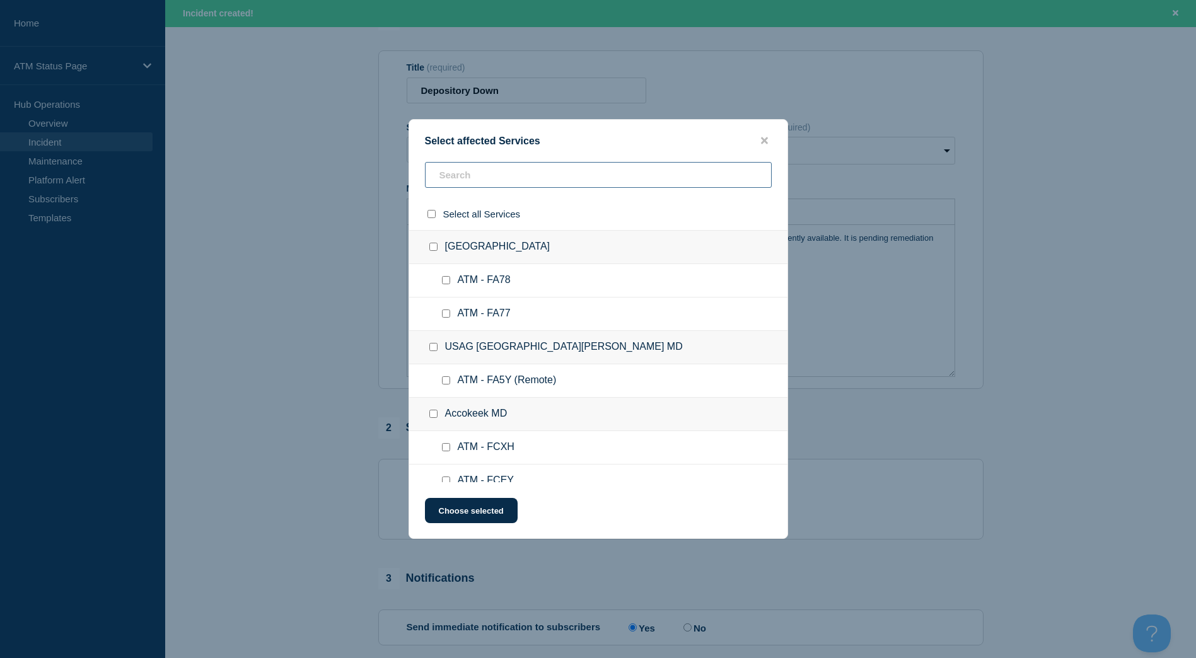
click at [502, 172] on input "text" at bounding box center [598, 175] width 347 height 26
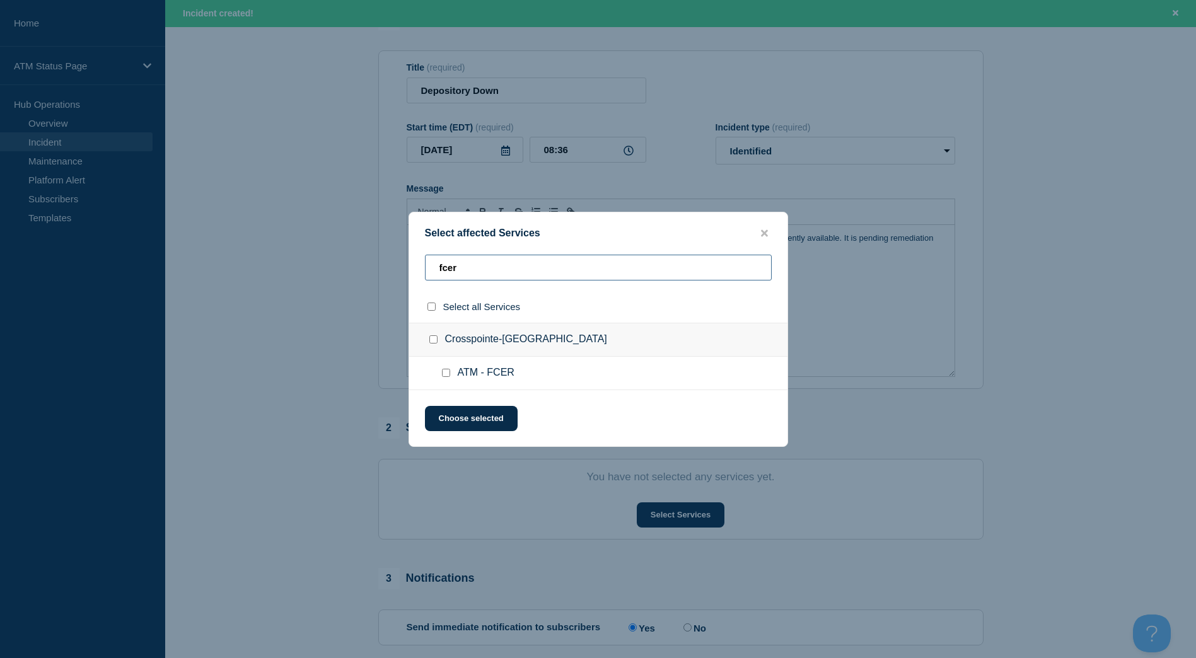
type input "fcer"
click at [435, 340] on input "Crosspointe-El Paso TX checkbox" at bounding box center [433, 339] width 8 height 8
checkbox input "true"
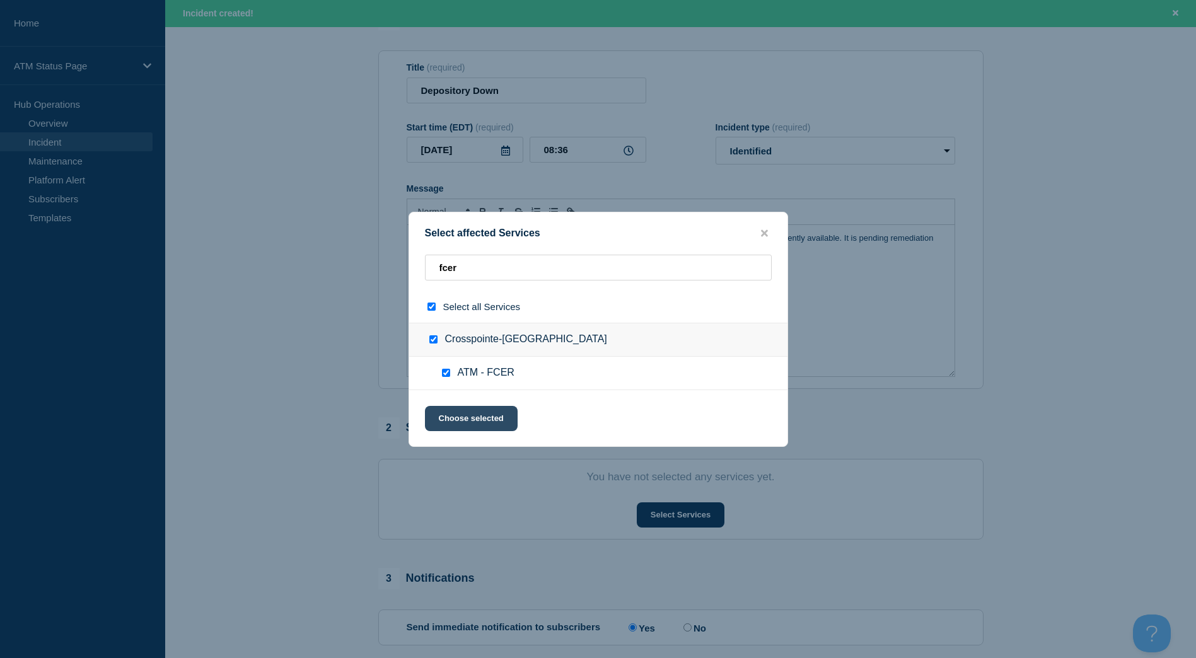
click at [474, 421] on button "Choose selected" at bounding box center [471, 418] width 93 height 25
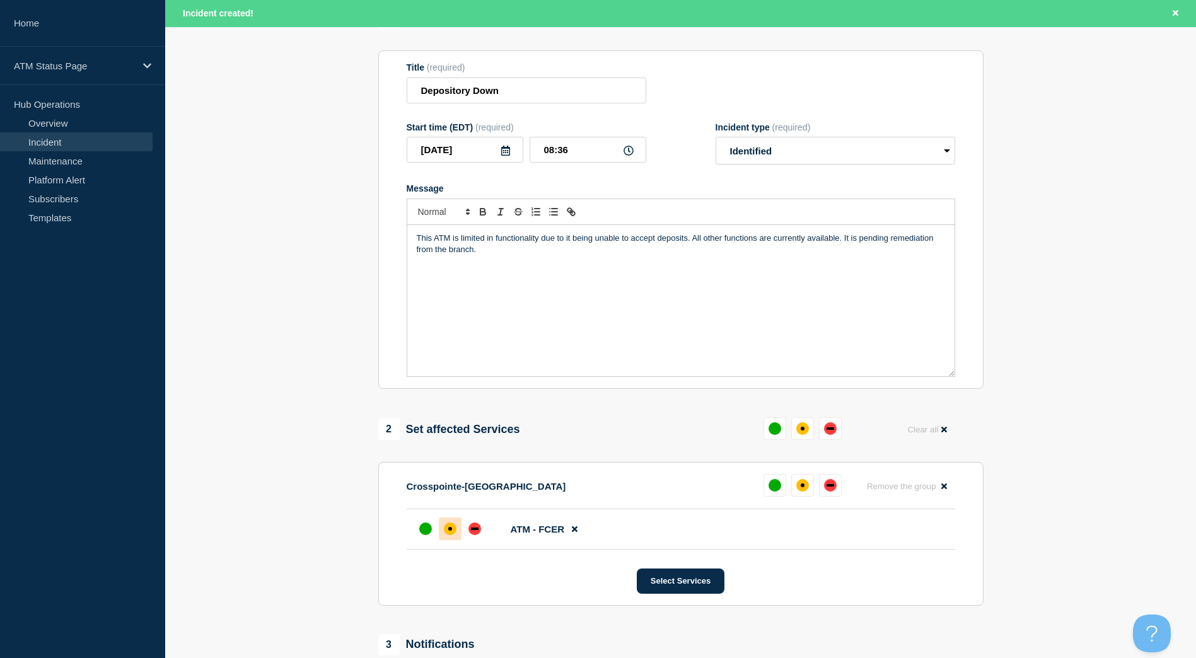
click at [453, 533] on div "affected" at bounding box center [450, 529] width 13 height 13
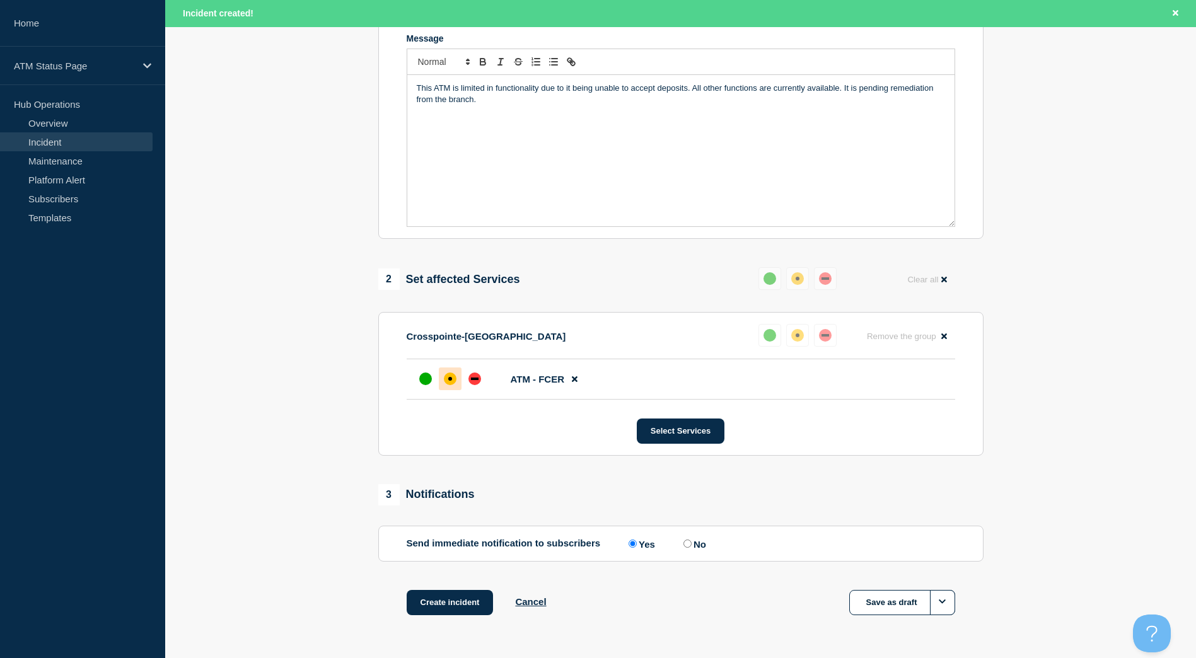
scroll to position [318, 0]
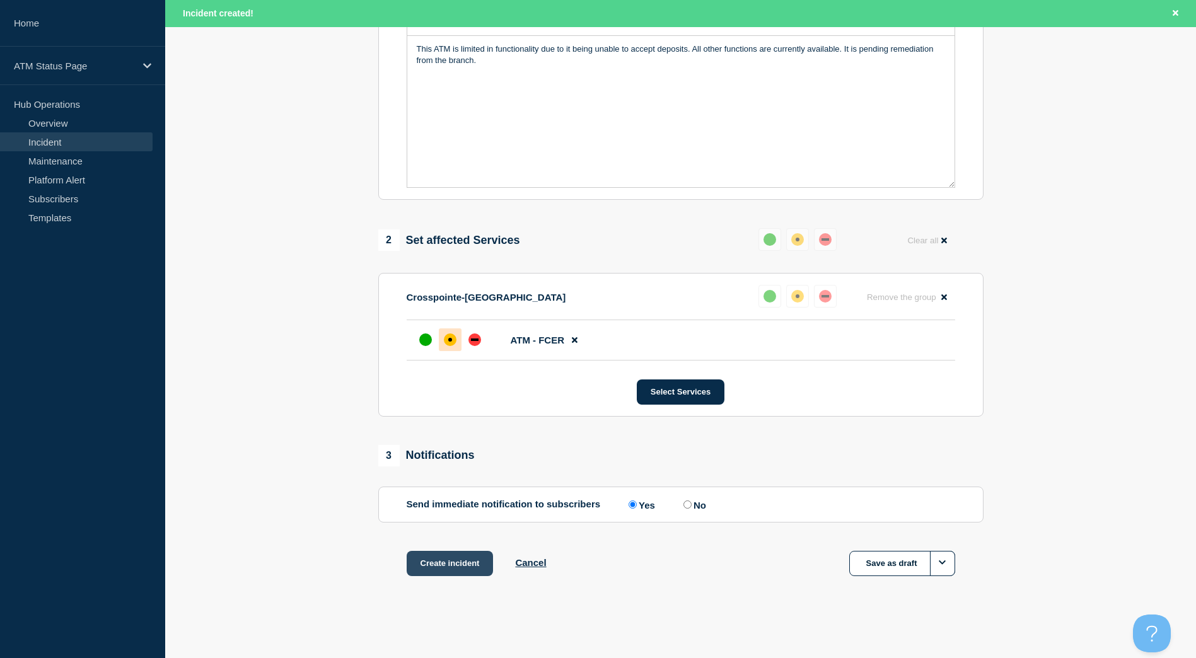
click at [433, 554] on button "Create incident" at bounding box center [450, 563] width 87 height 25
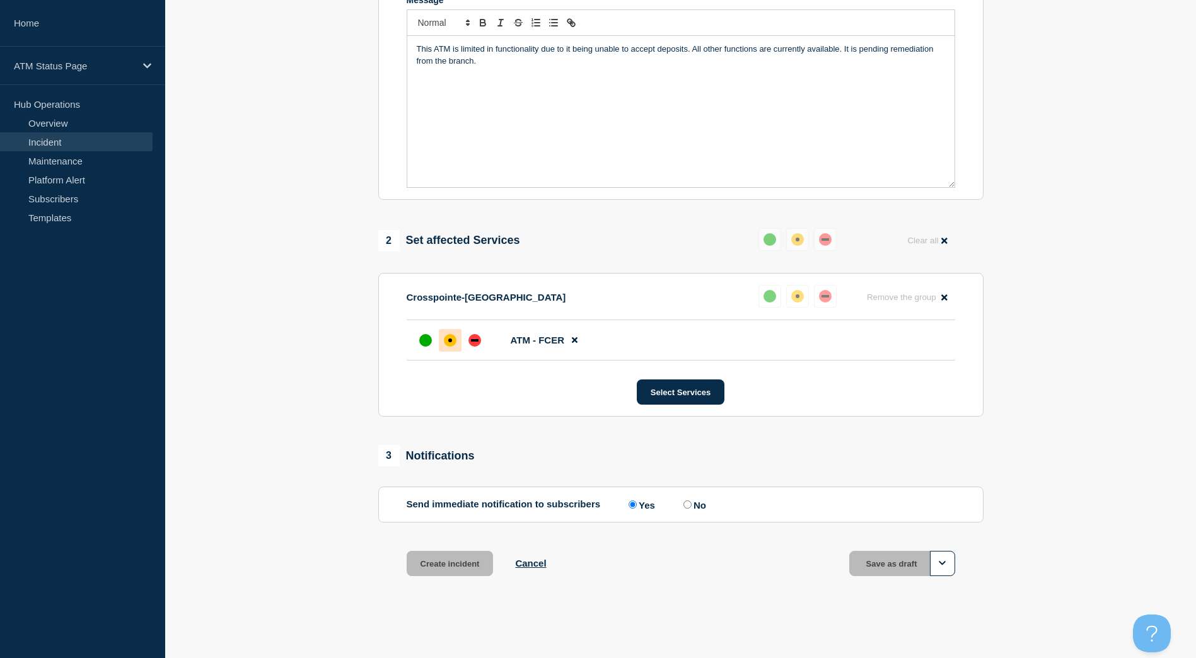
scroll to position [291, 0]
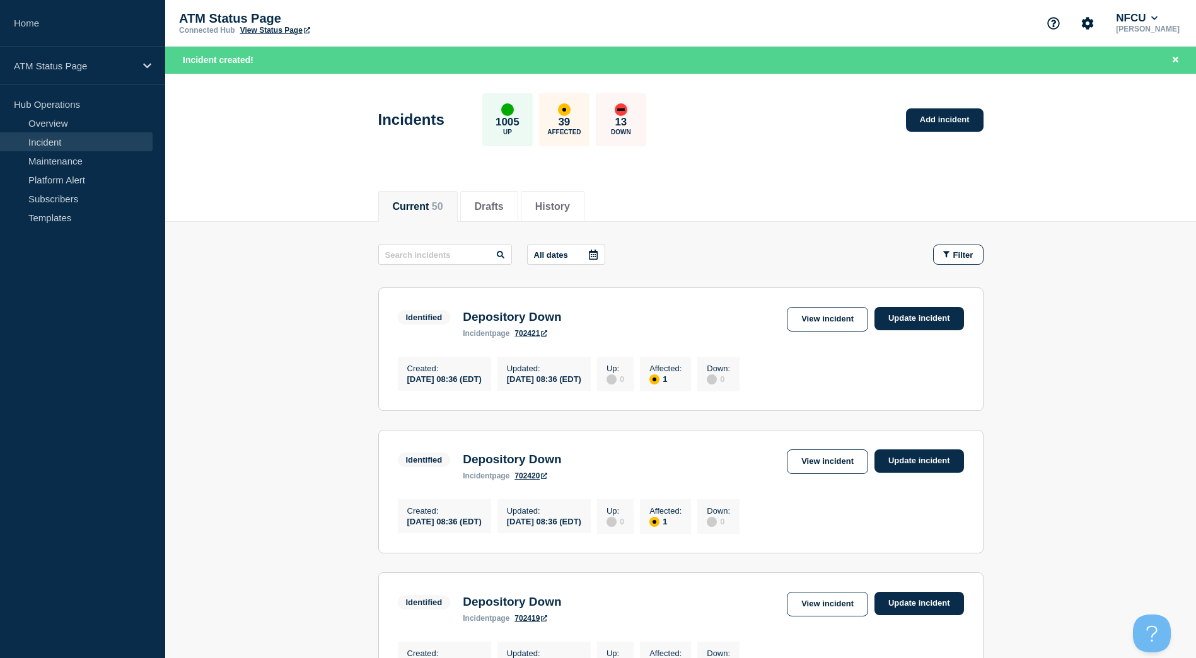
drag, startPoint x: 273, startPoint y: 202, endPoint x: 293, endPoint y: 192, distance: 22.6
click at [273, 202] on div "Current 50 Drafts History" at bounding box center [680, 200] width 1031 height 44
click at [925, 115] on link "Add incident" at bounding box center [945, 119] width 78 height 23
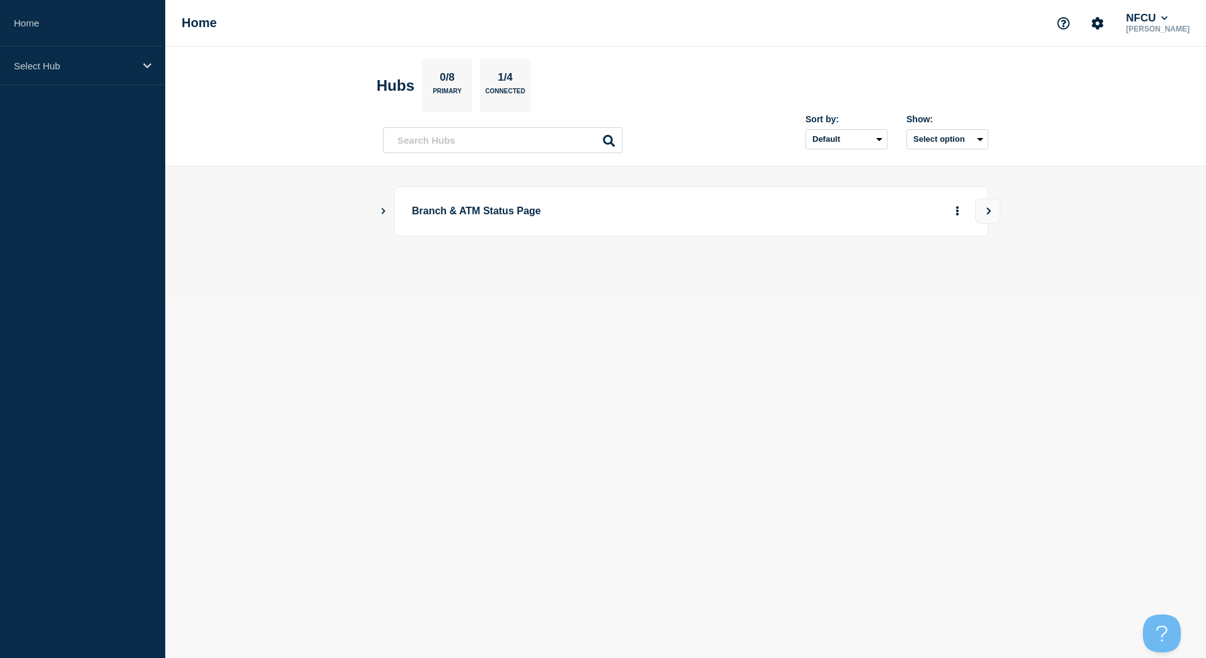
click at [380, 209] on icon "Show Connected Hubs" at bounding box center [383, 210] width 8 height 6
click at [902, 271] on button "See overview" at bounding box center [913, 274] width 67 height 25
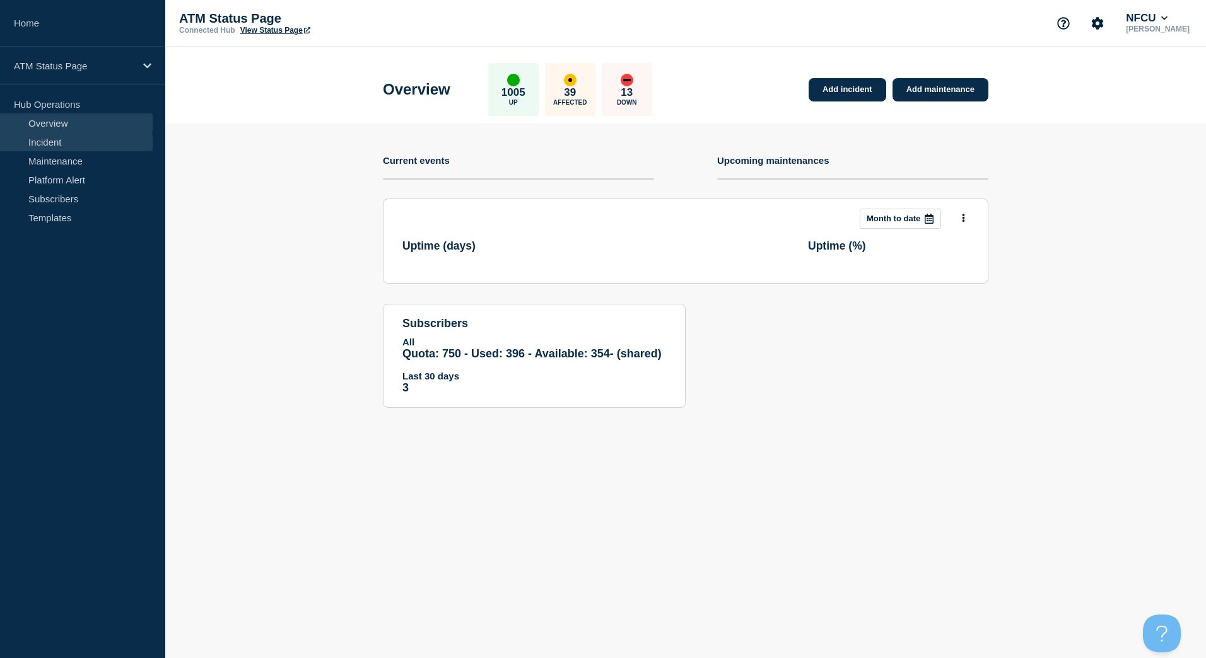
click at [49, 147] on link "Incident" at bounding box center [76, 141] width 153 height 19
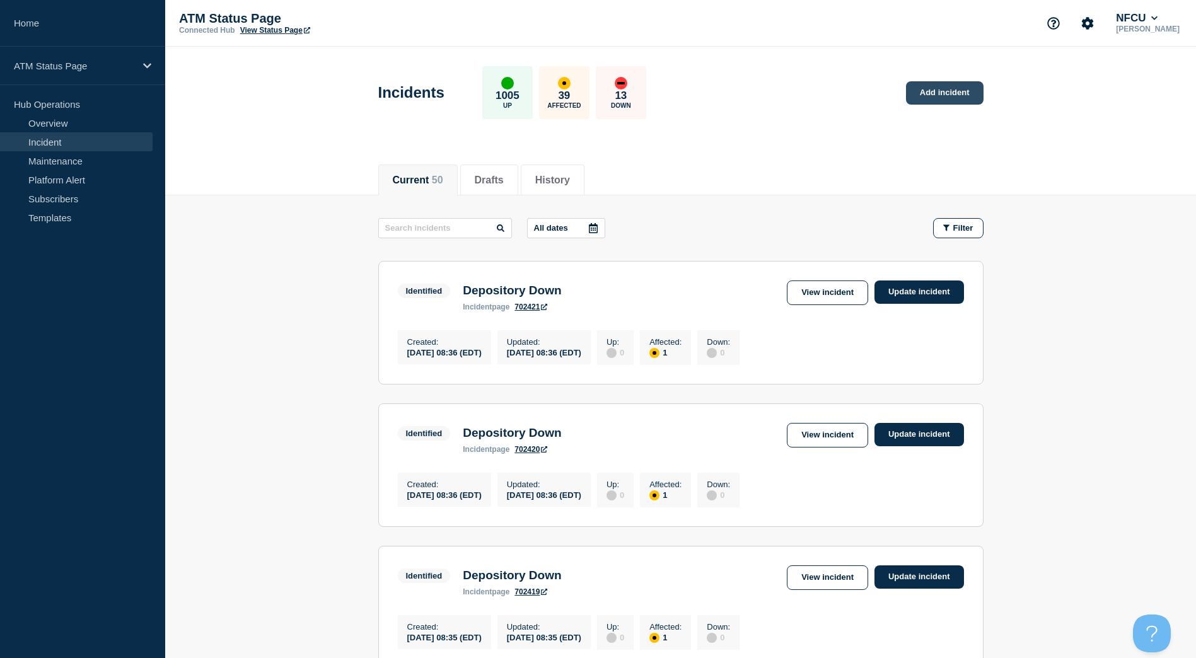
click at [933, 96] on link "Add incident" at bounding box center [945, 92] width 78 height 23
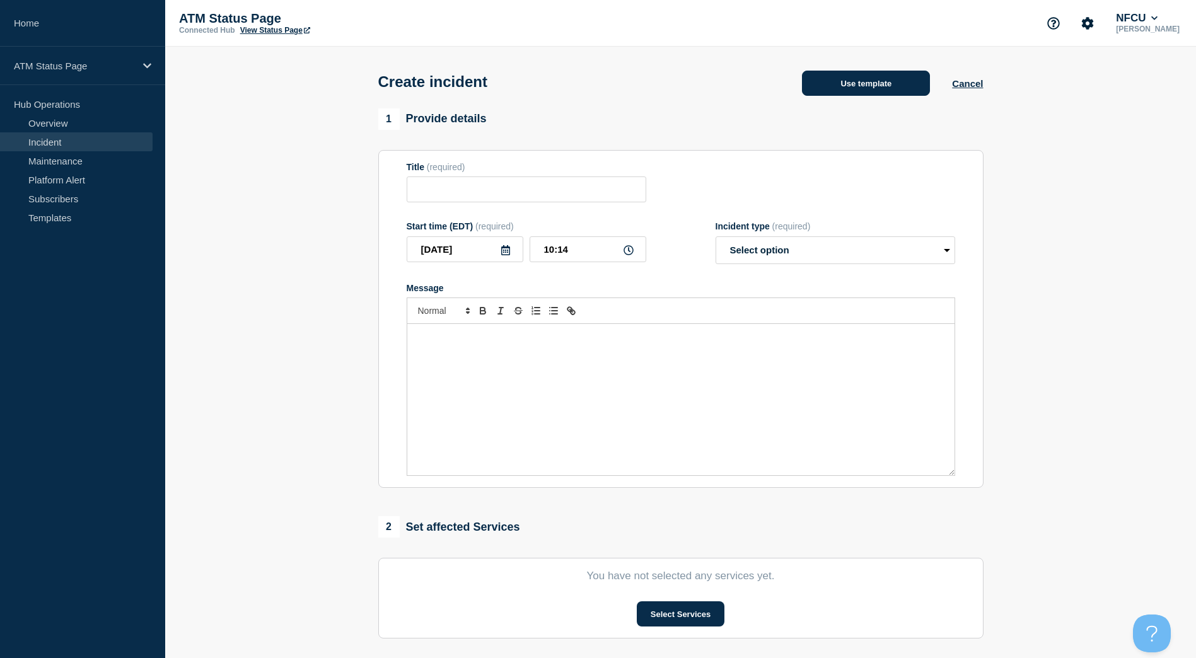
click at [890, 89] on button "Use template" at bounding box center [866, 83] width 128 height 25
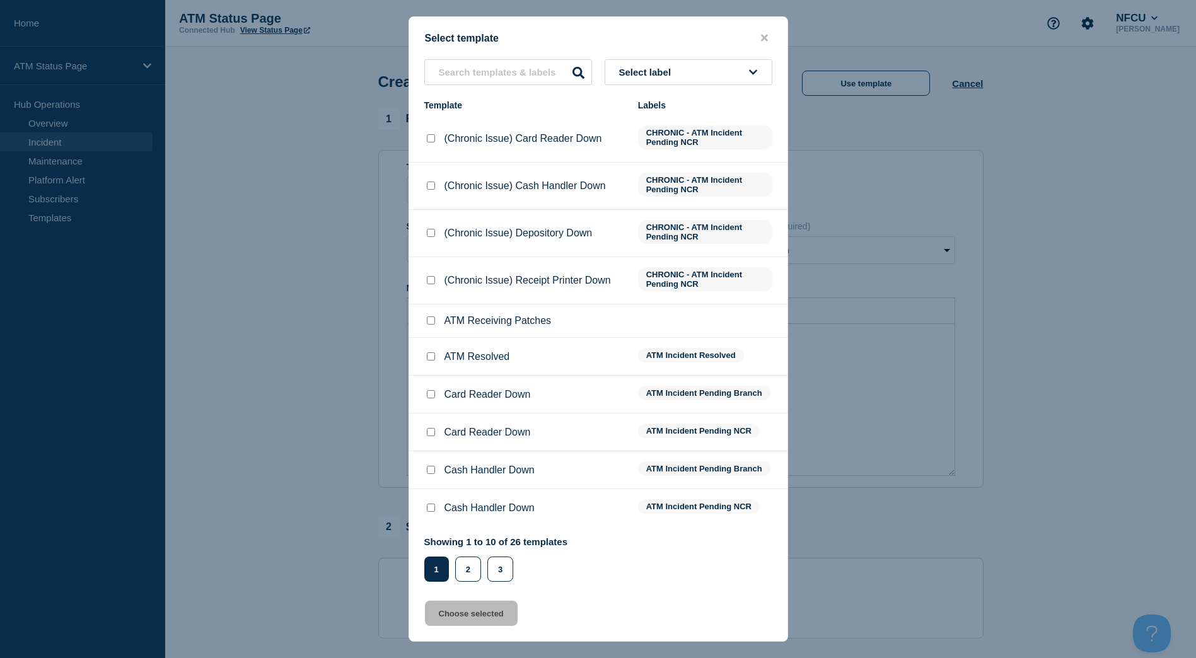
click at [668, 78] on button "Select label" at bounding box center [689, 72] width 168 height 26
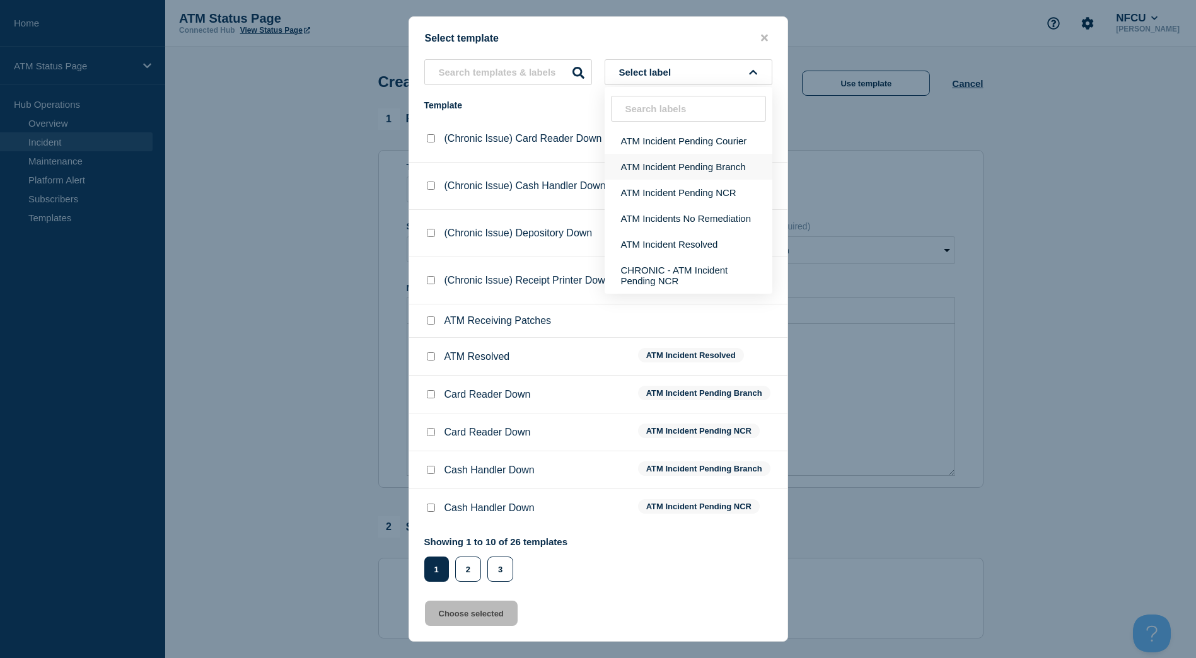
click at [679, 164] on button "ATM Incident Pending Branch" at bounding box center [689, 167] width 168 height 26
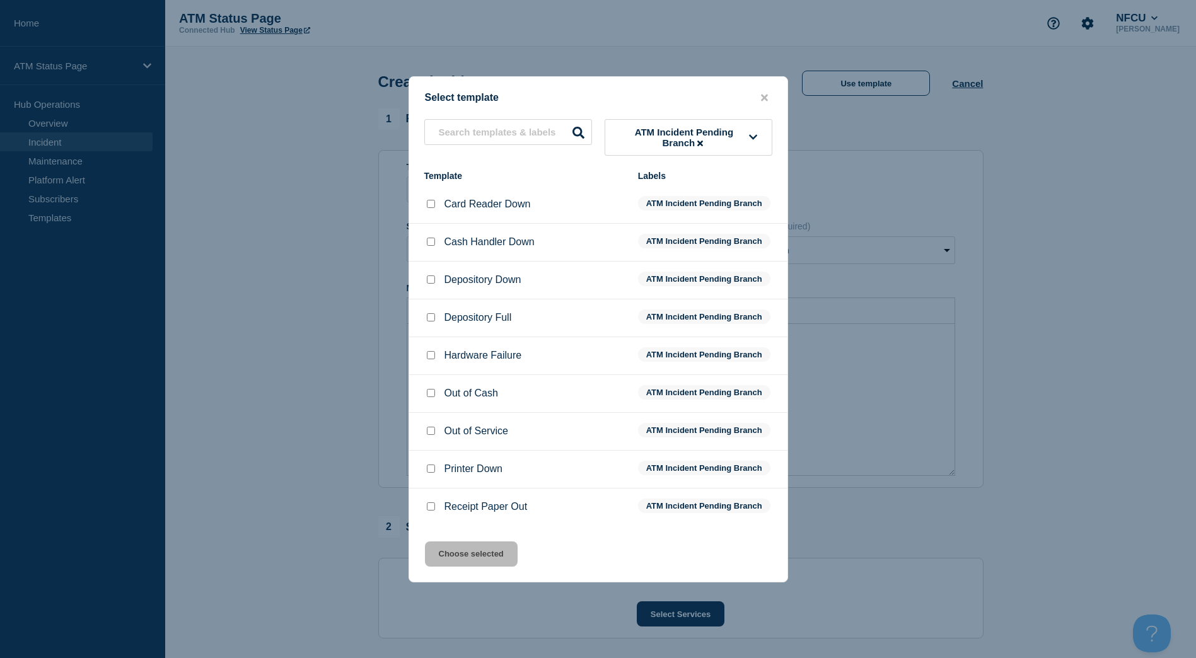
click at [432, 283] on input "Depository Down checkbox" at bounding box center [431, 280] width 8 height 8
checkbox input "true"
click at [493, 554] on button "Choose selected" at bounding box center [471, 554] width 93 height 25
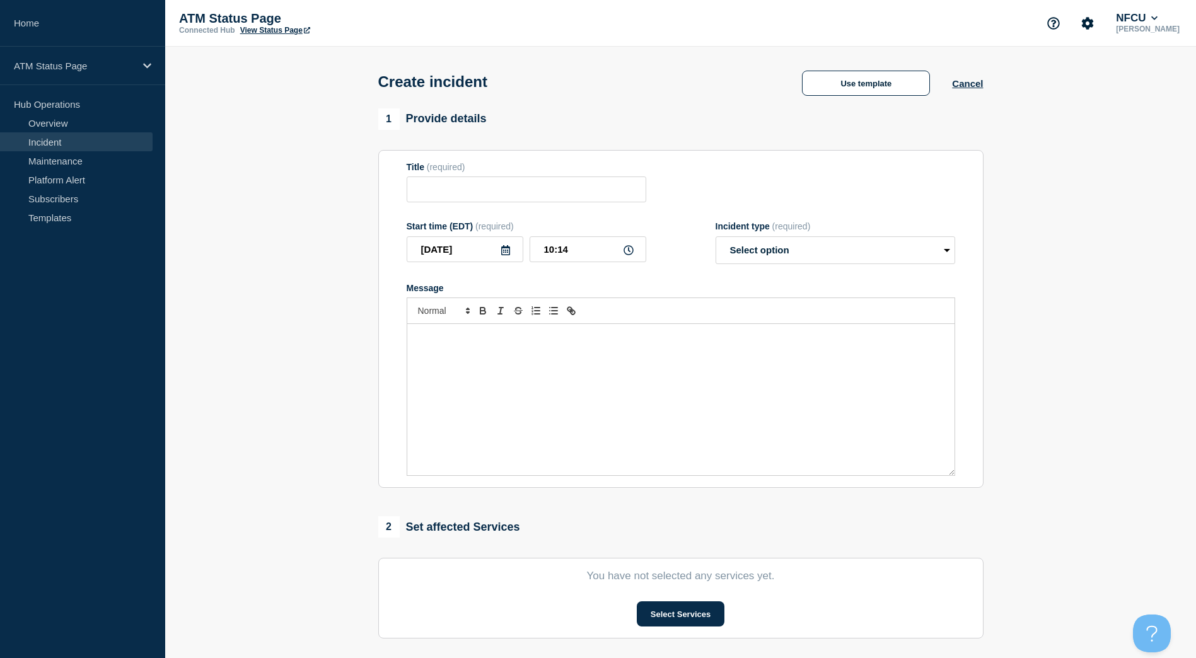
type input "Depository Down"
select select "identified"
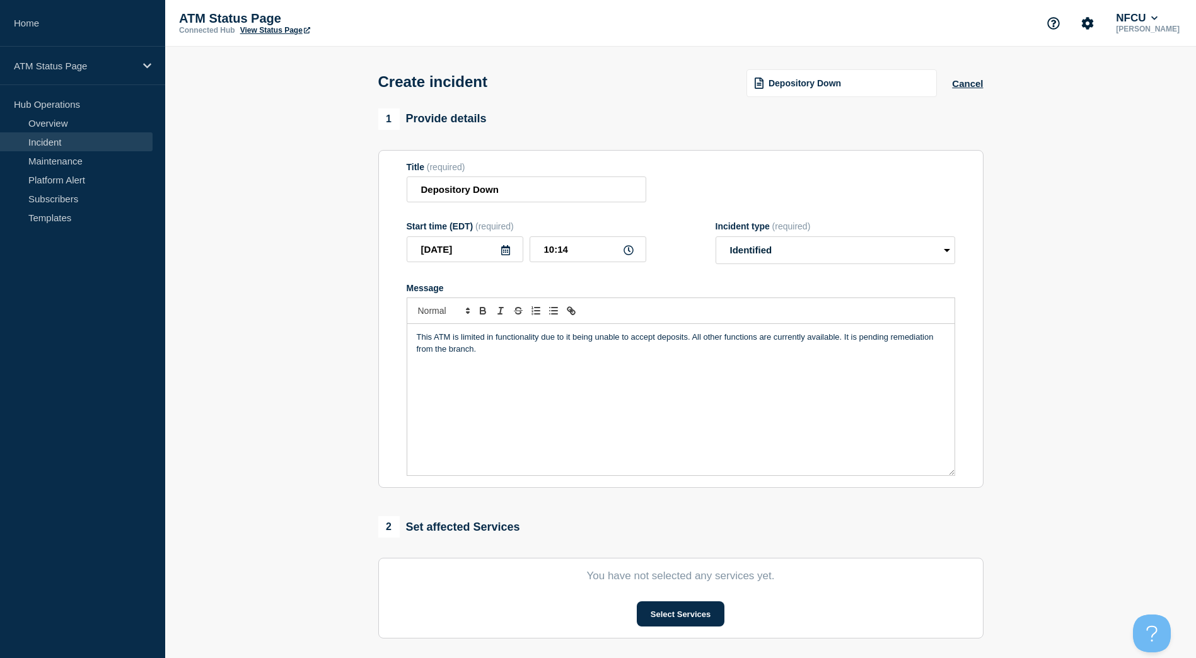
scroll to position [63, 0]
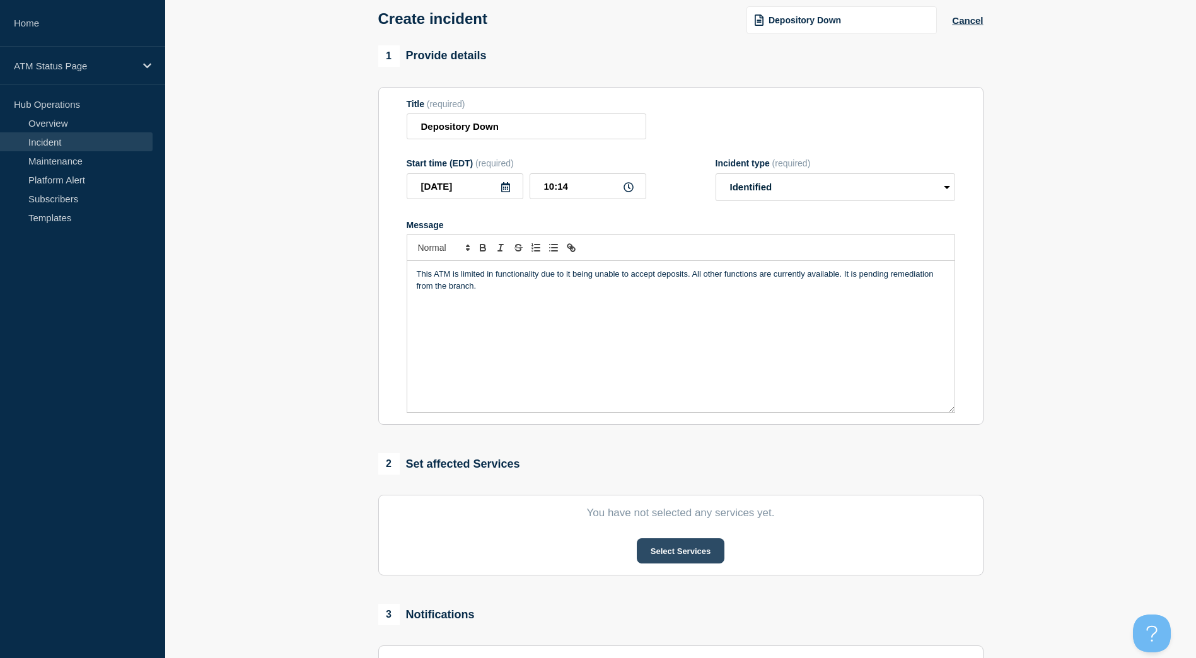
click at [669, 557] on button "Select Services" at bounding box center [681, 551] width 88 height 25
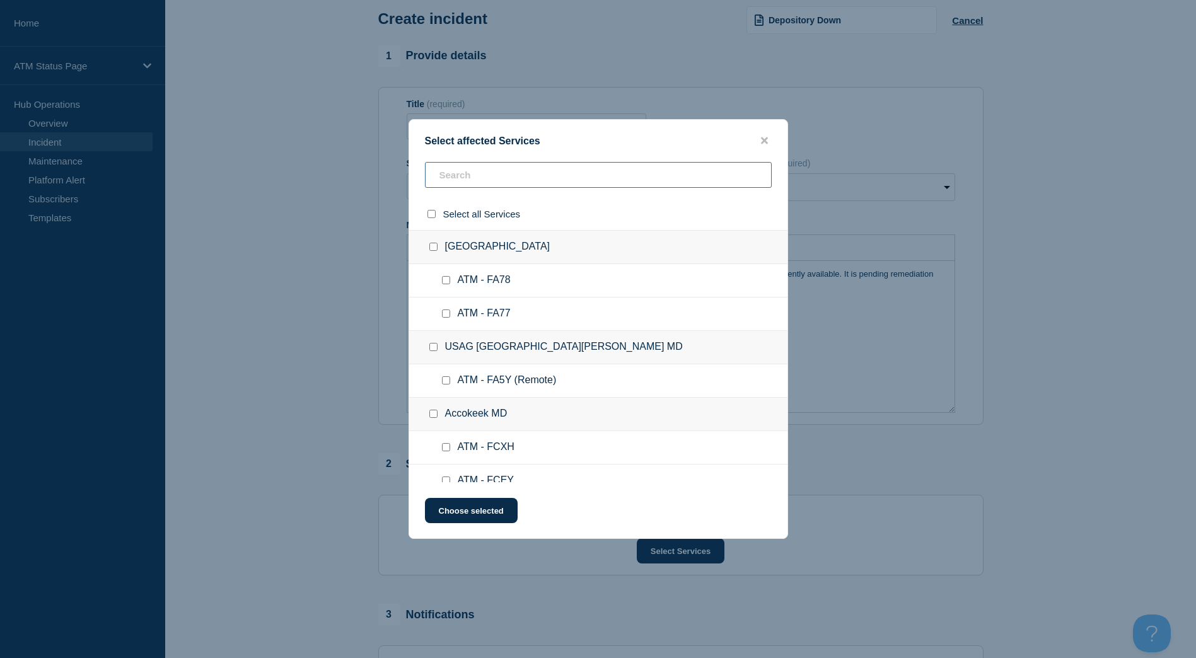
click at [477, 188] on input "text" at bounding box center [598, 175] width 347 height 26
click at [478, 185] on input "text" at bounding box center [598, 175] width 347 height 26
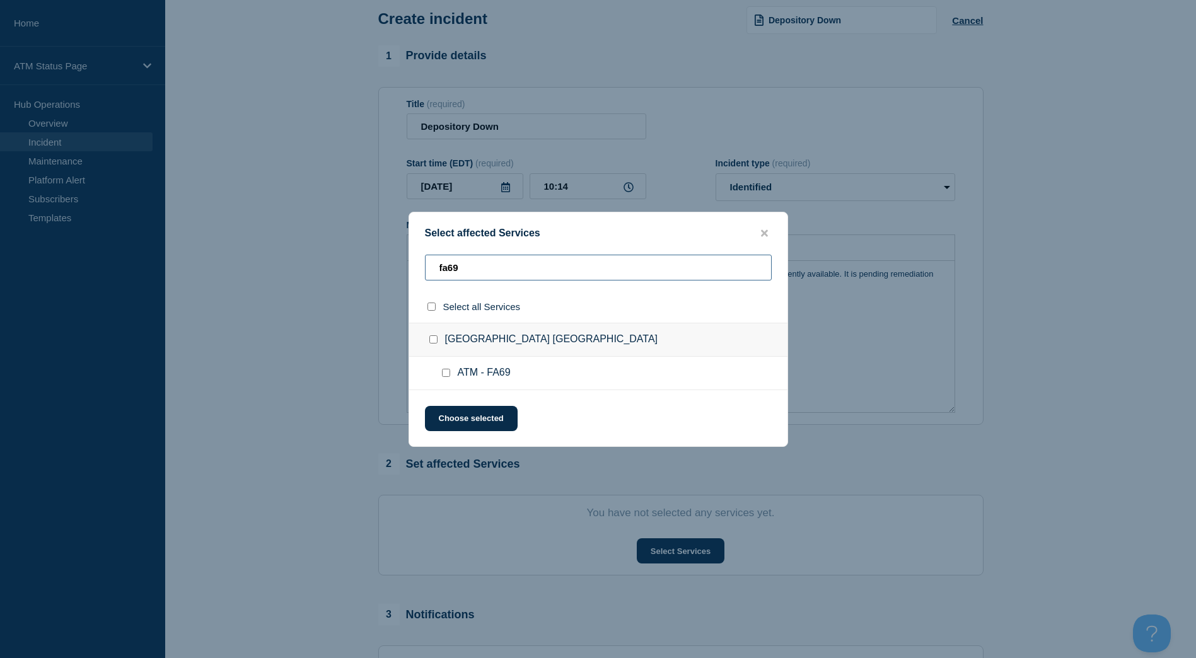
type input "fa69"
click at [432, 338] on input "Pearland TX checkbox" at bounding box center [433, 339] width 8 height 8
checkbox input "true"
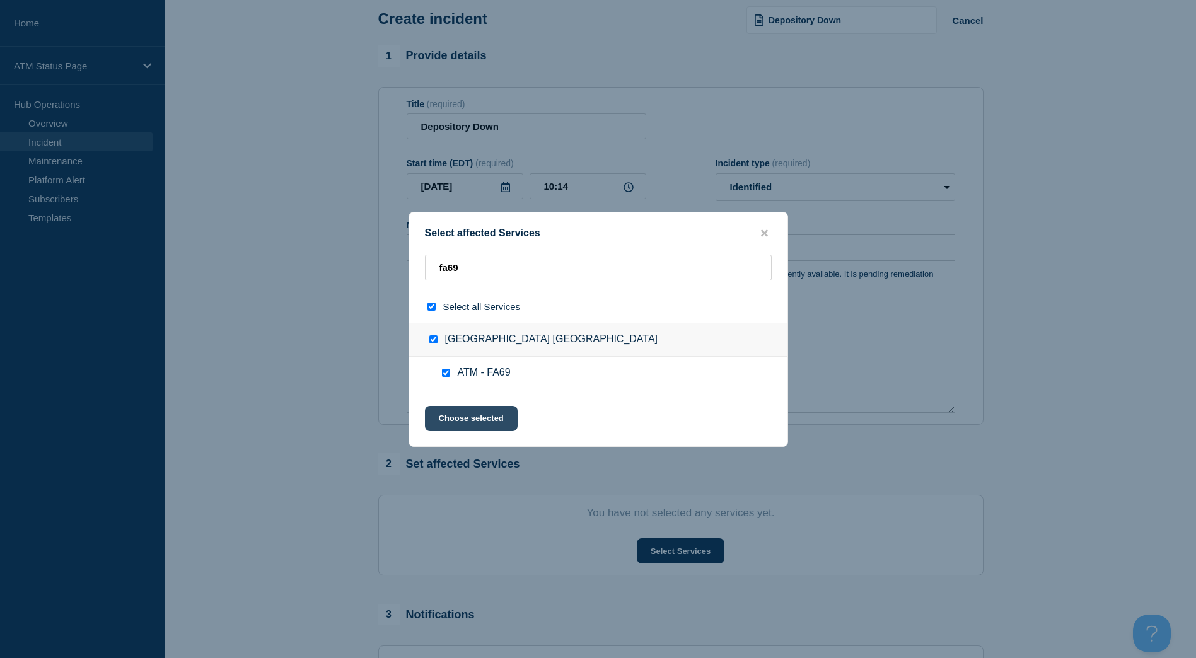
click at [467, 414] on button "Choose selected" at bounding box center [471, 418] width 93 height 25
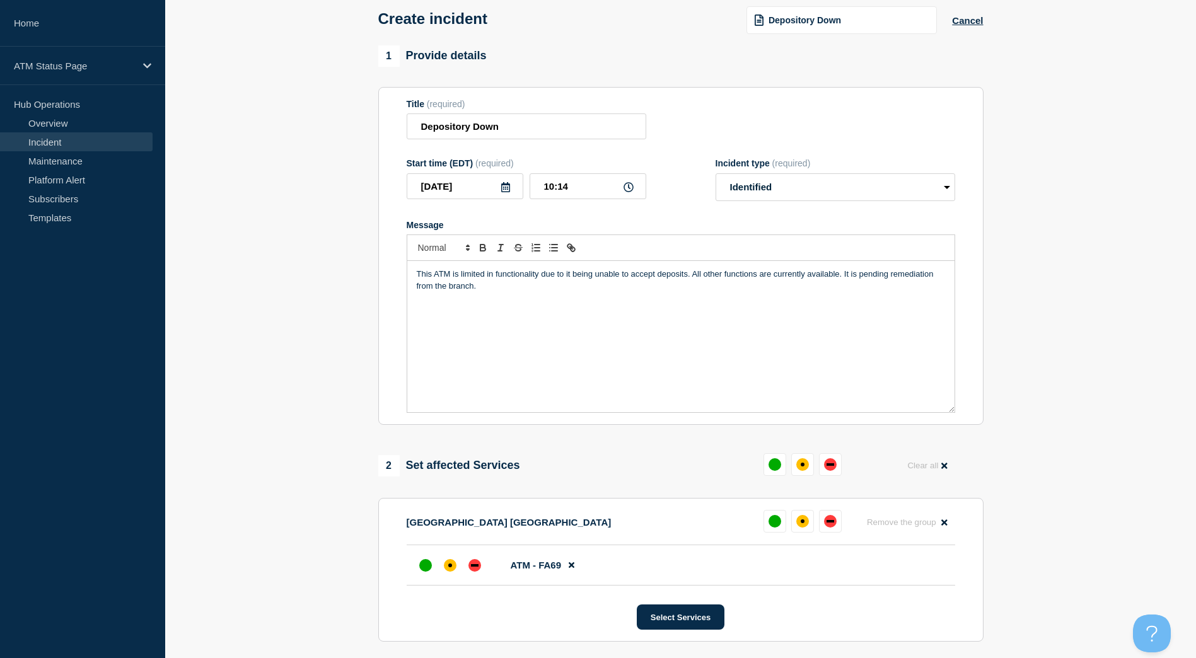
scroll to position [189, 0]
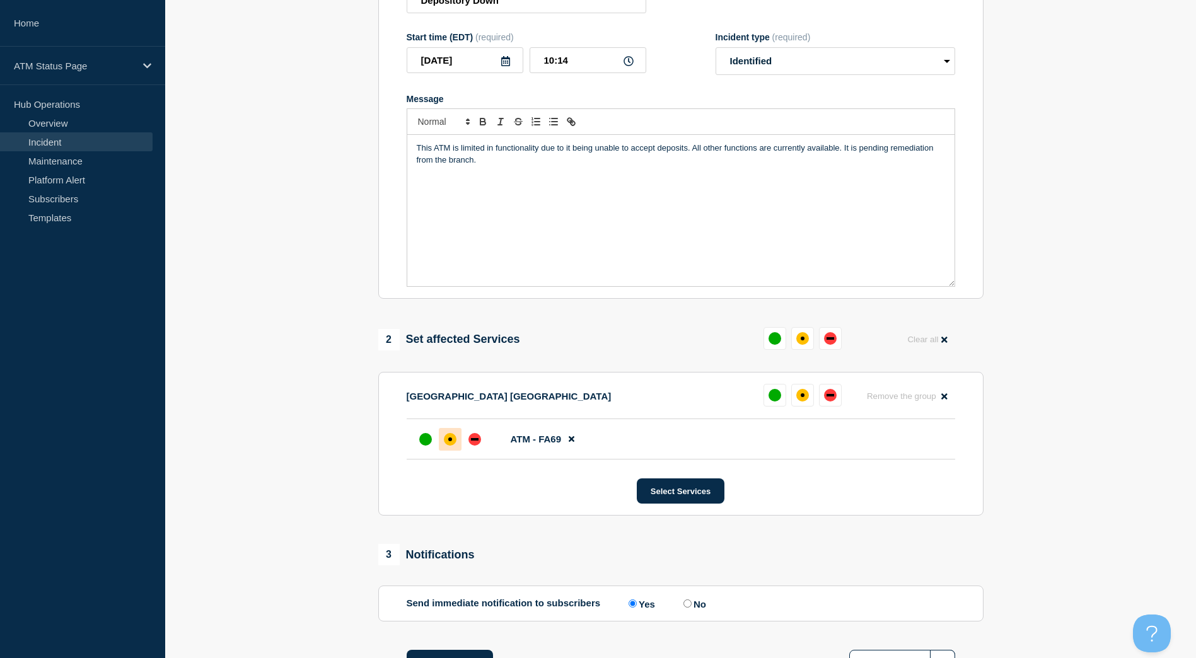
click at [452, 443] on div "affected" at bounding box center [450, 439] width 13 height 13
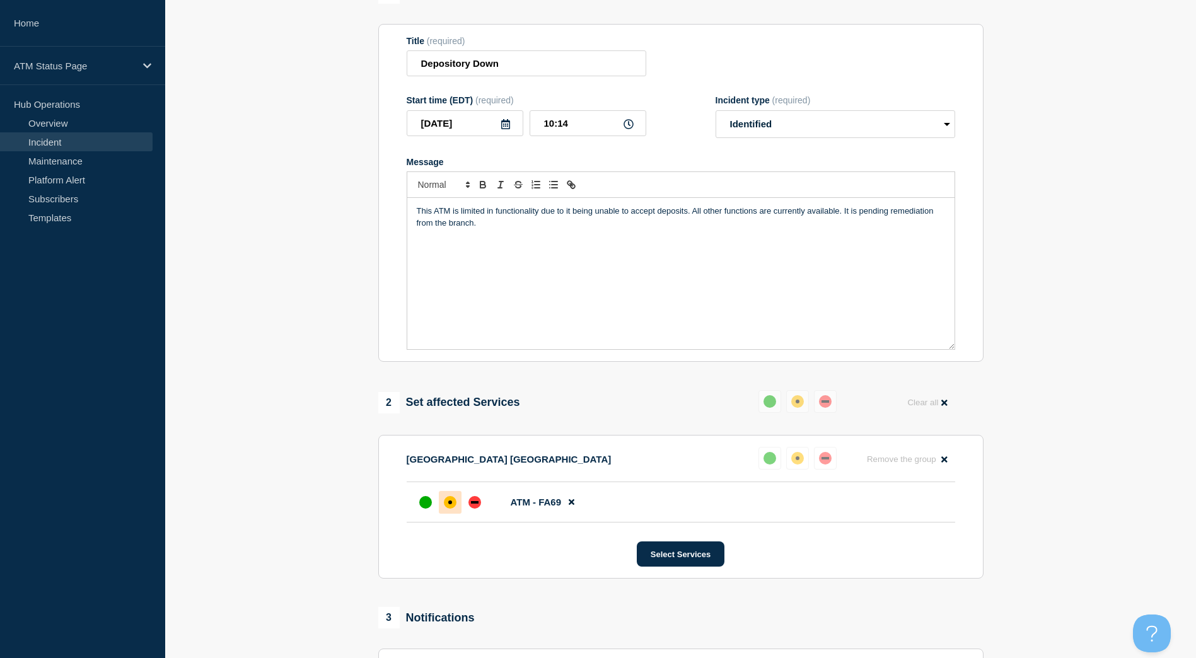
scroll to position [291, 0]
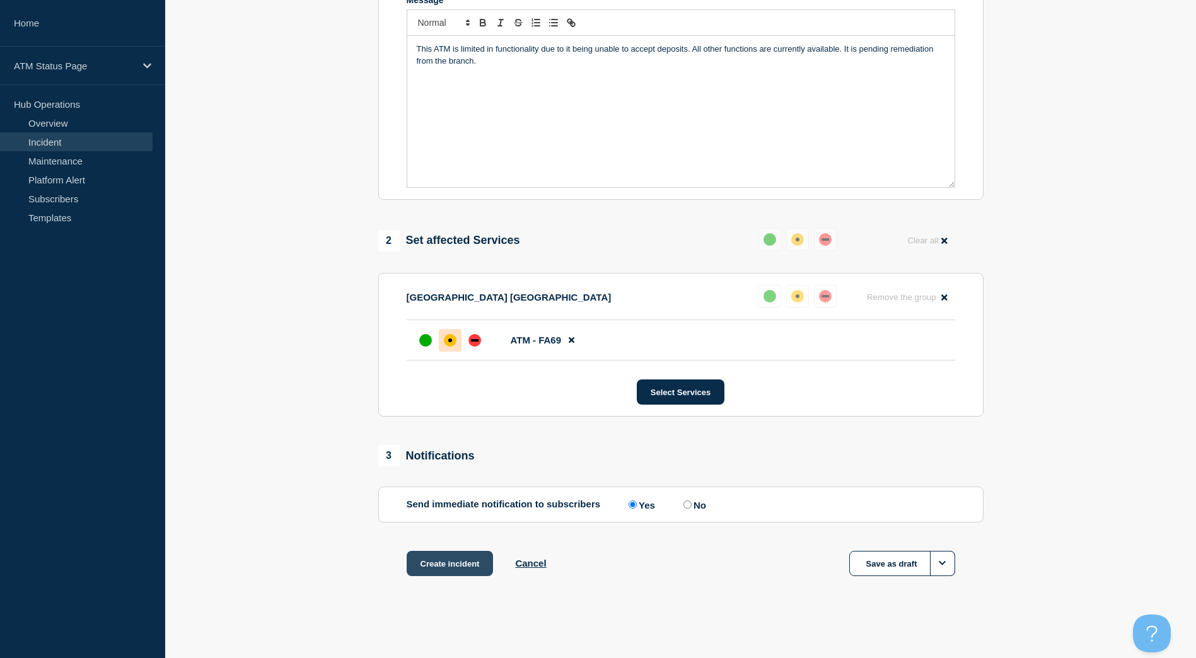
click at [455, 566] on button "Create incident" at bounding box center [450, 563] width 87 height 25
